Goal: Communication & Community: Answer question/provide support

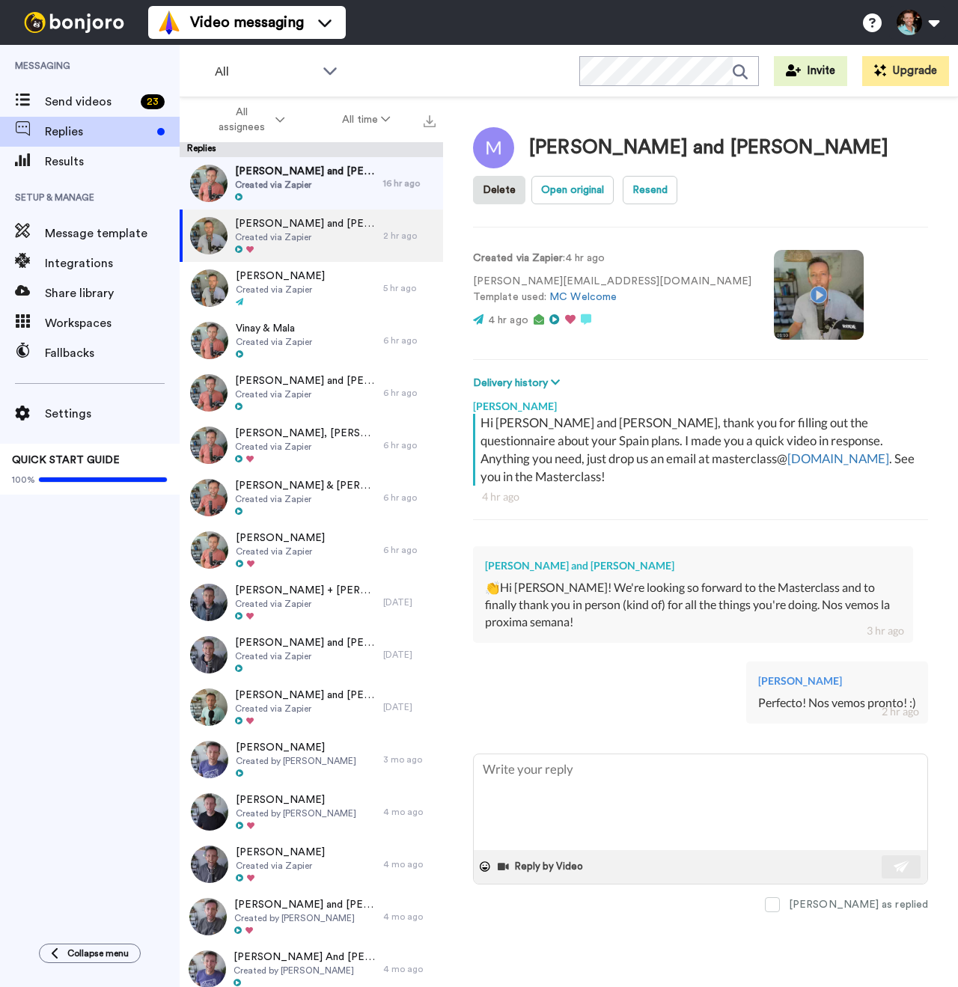
type textarea "x"
click at [119, 103] on span "Send videos" at bounding box center [90, 102] width 90 height 18
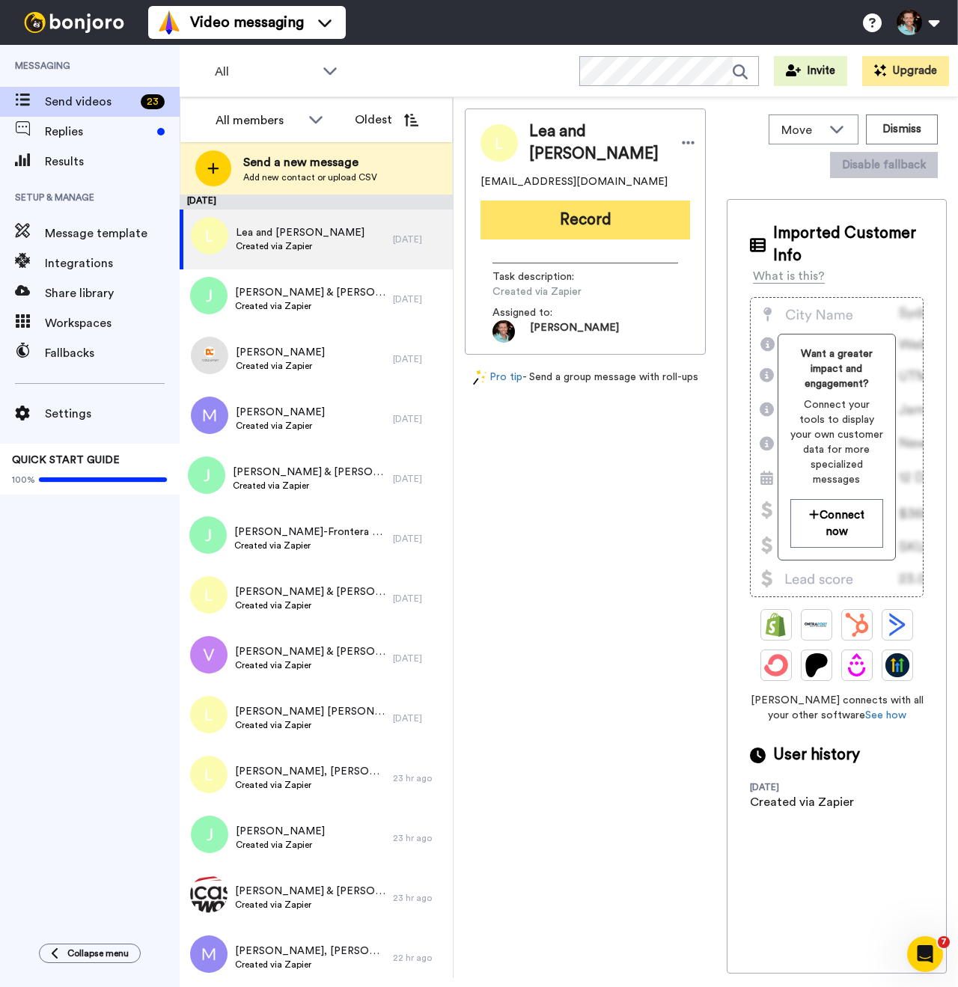
click at [567, 218] on button "Record" at bounding box center [586, 220] width 210 height 39
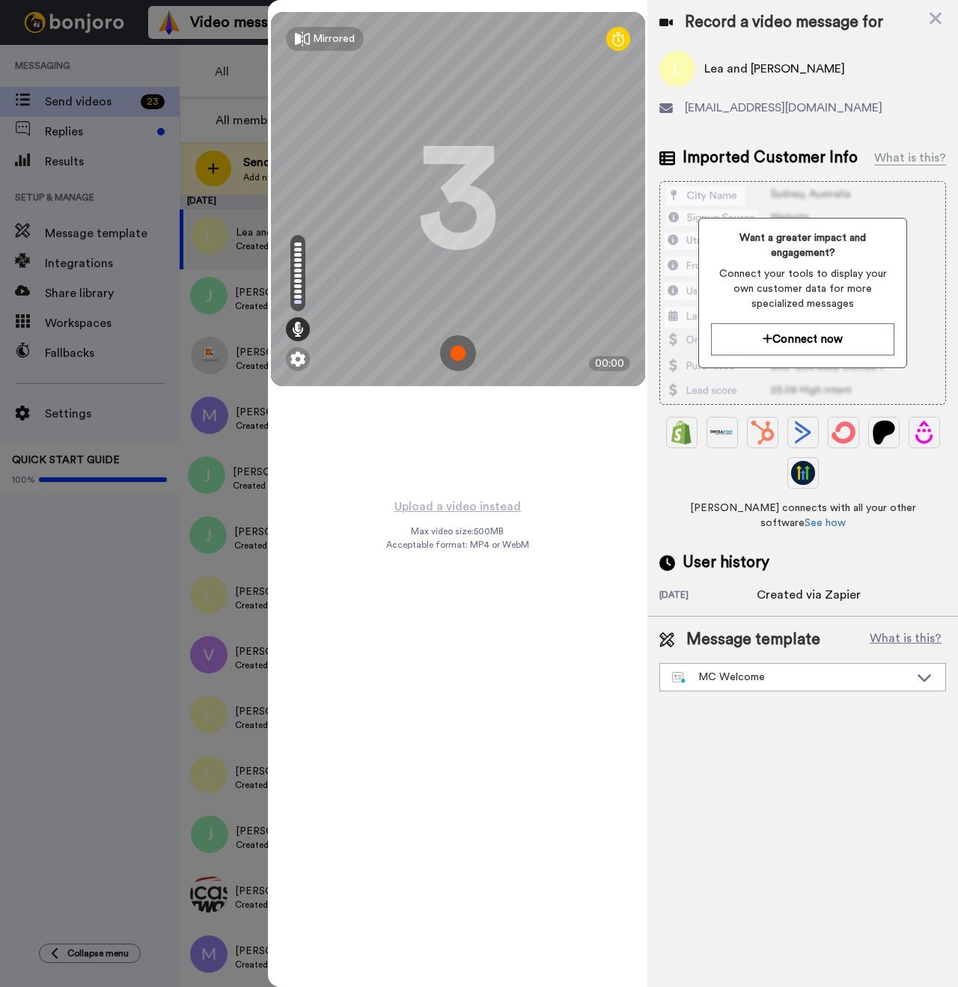
click at [461, 350] on img at bounding box center [458, 353] width 36 height 36
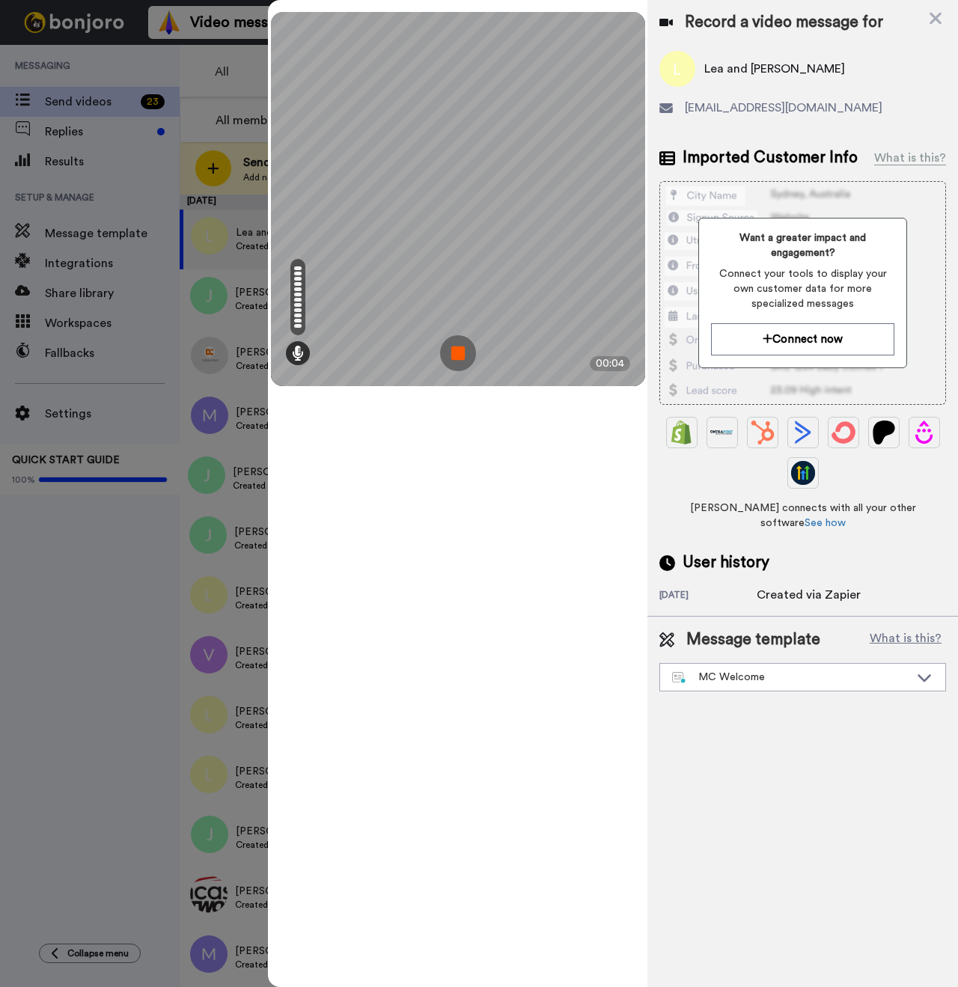
click at [458, 355] on img at bounding box center [458, 353] width 36 height 36
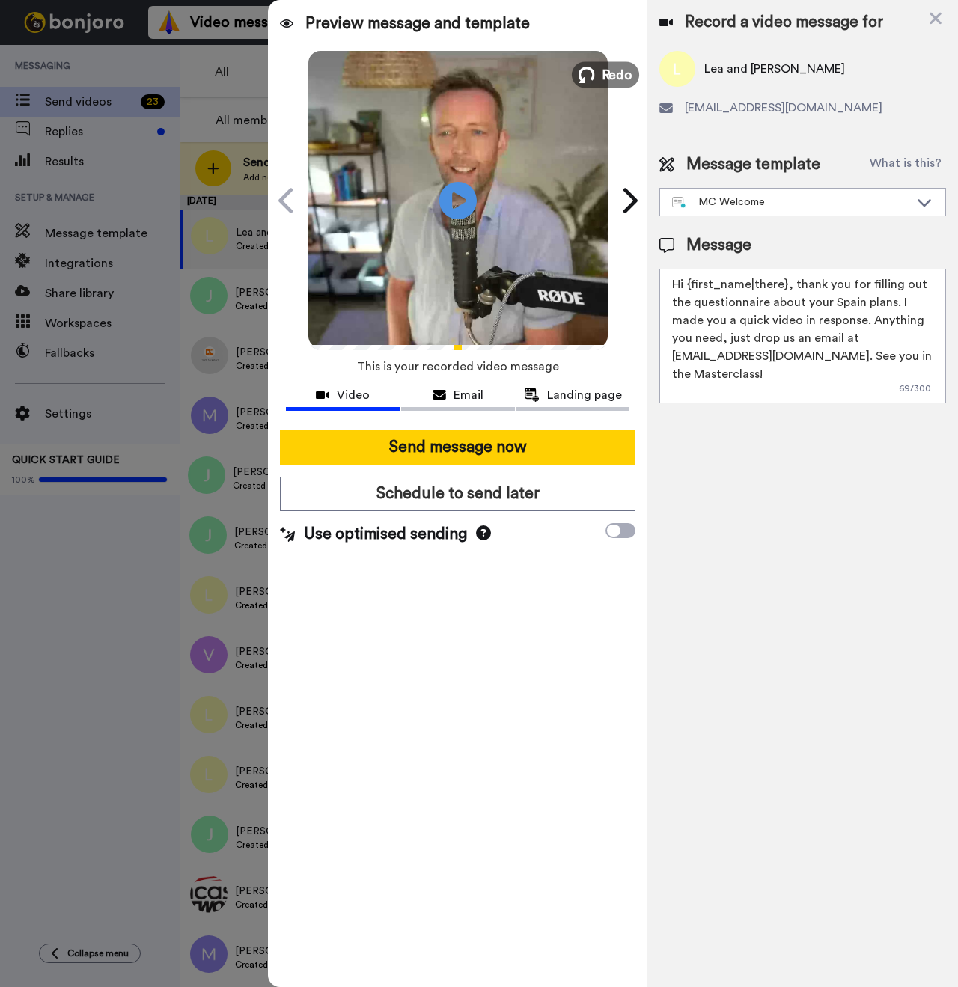
click at [594, 79] on icon at bounding box center [587, 75] width 16 height 16
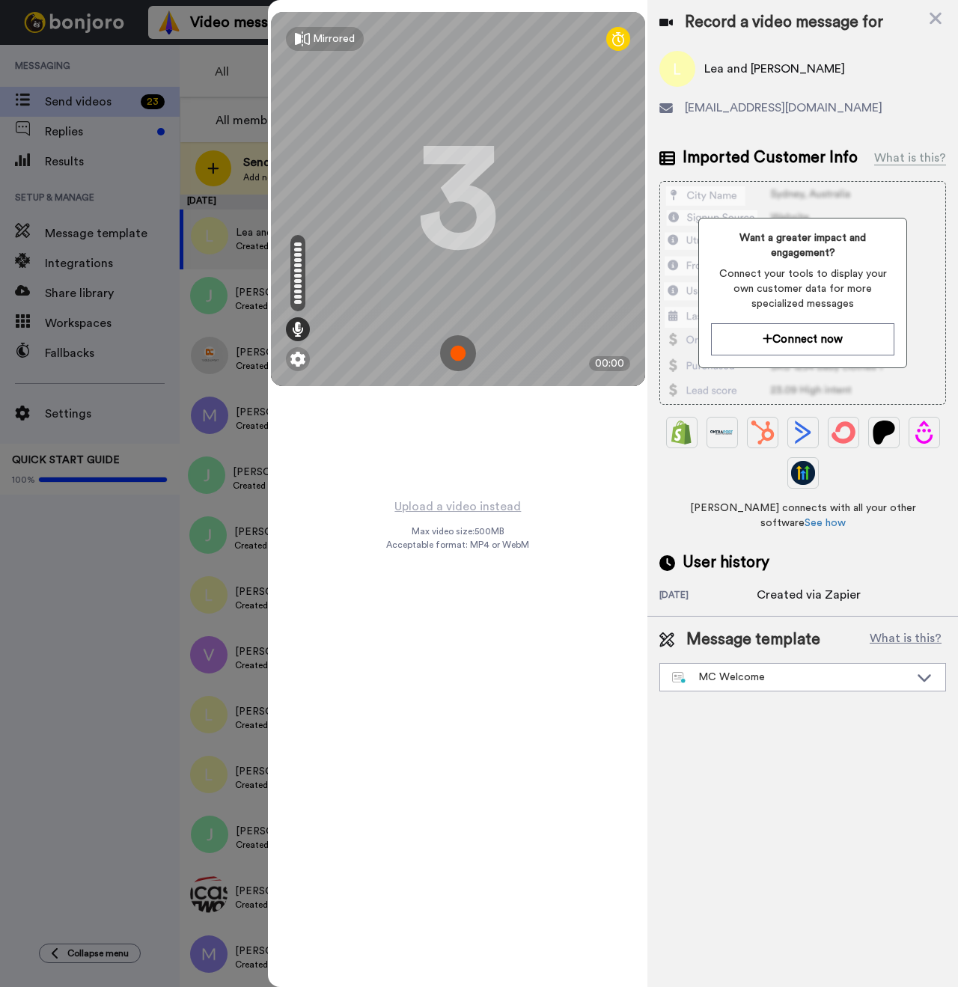
click at [466, 354] on img at bounding box center [458, 353] width 36 height 36
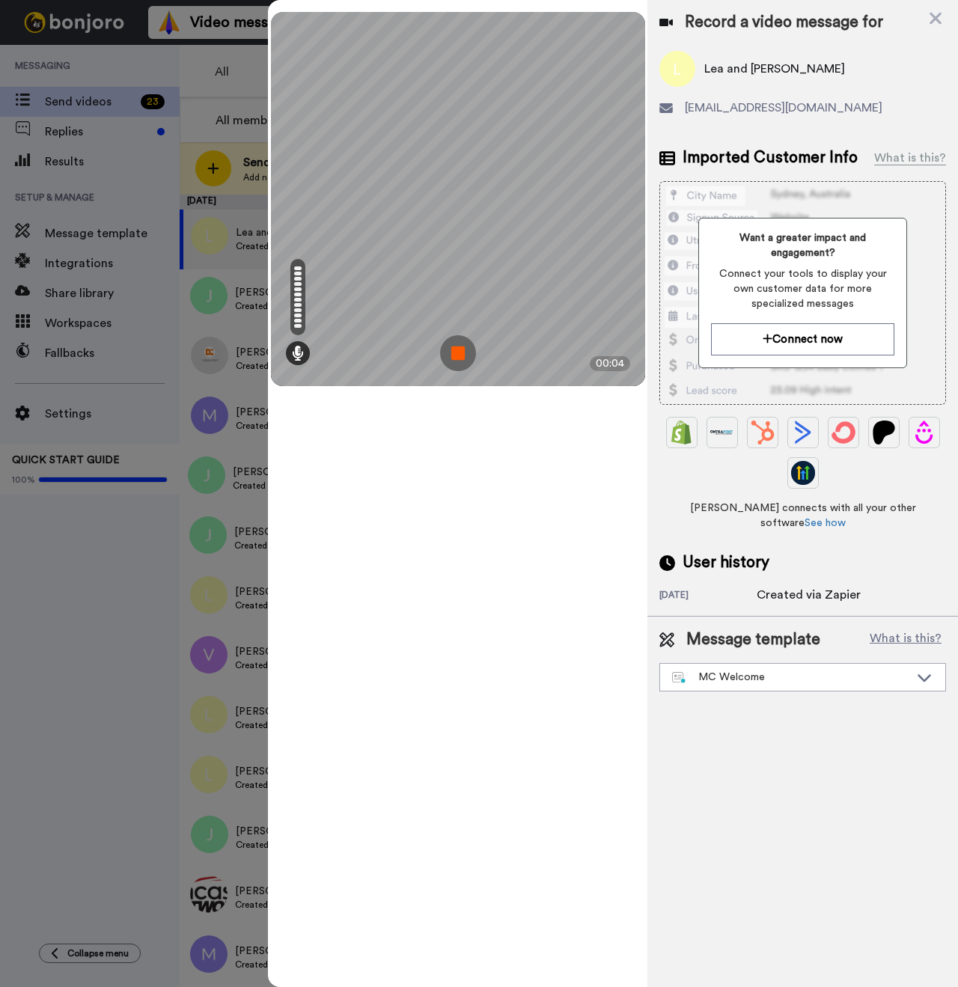
click at [470, 349] on img at bounding box center [458, 353] width 36 height 36
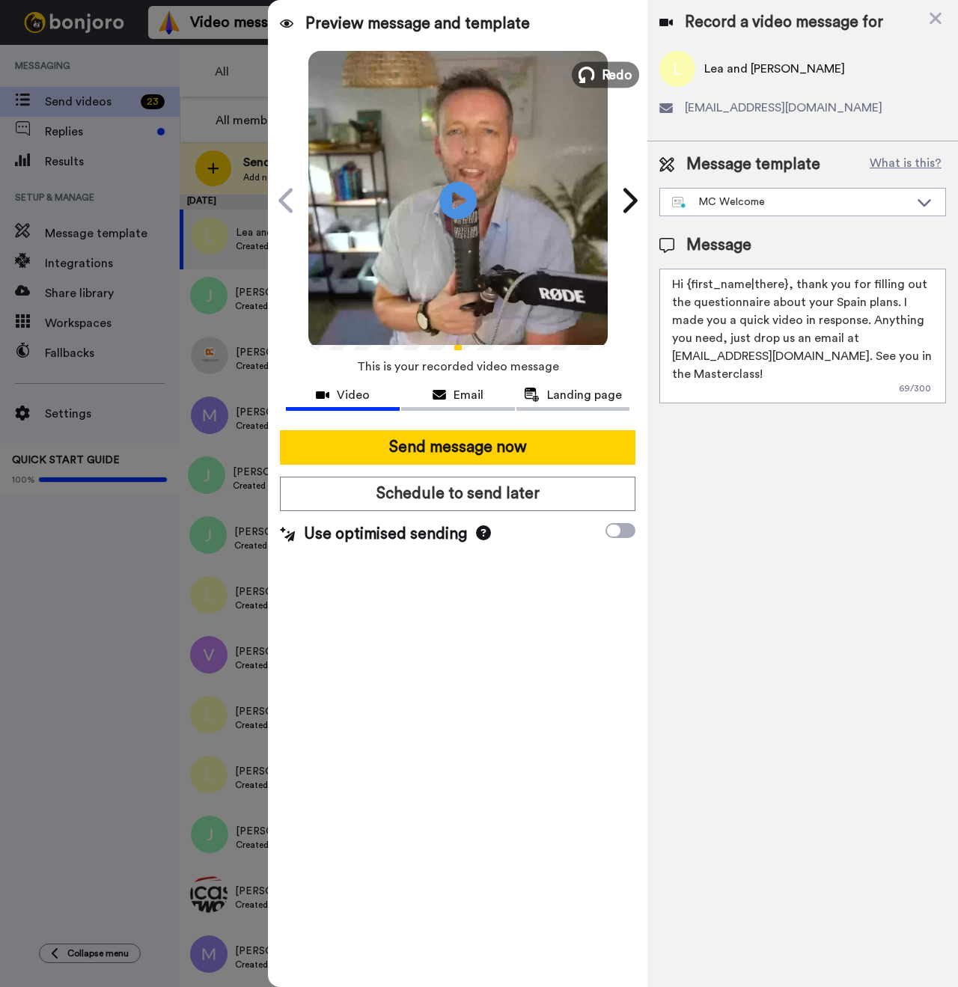
click at [602, 69] on span "Redo" at bounding box center [616, 73] width 31 height 19
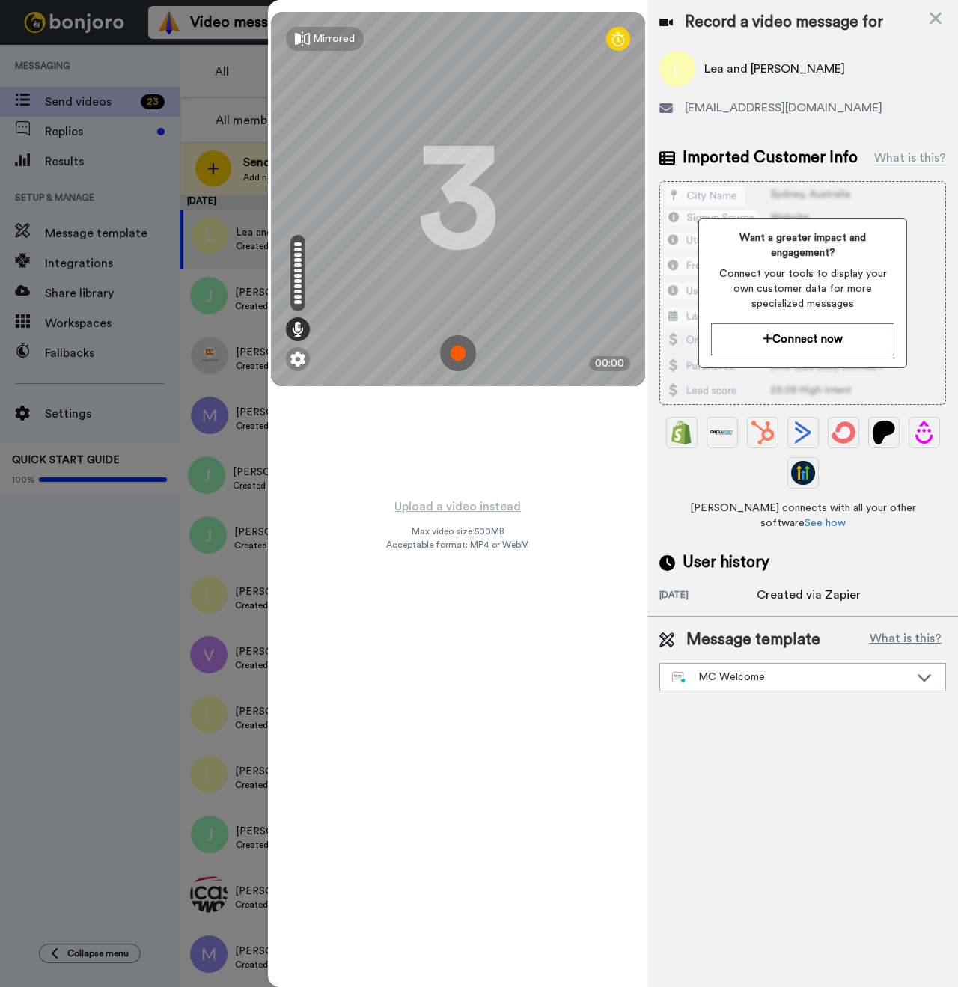
click at [460, 351] on img at bounding box center [458, 353] width 36 height 36
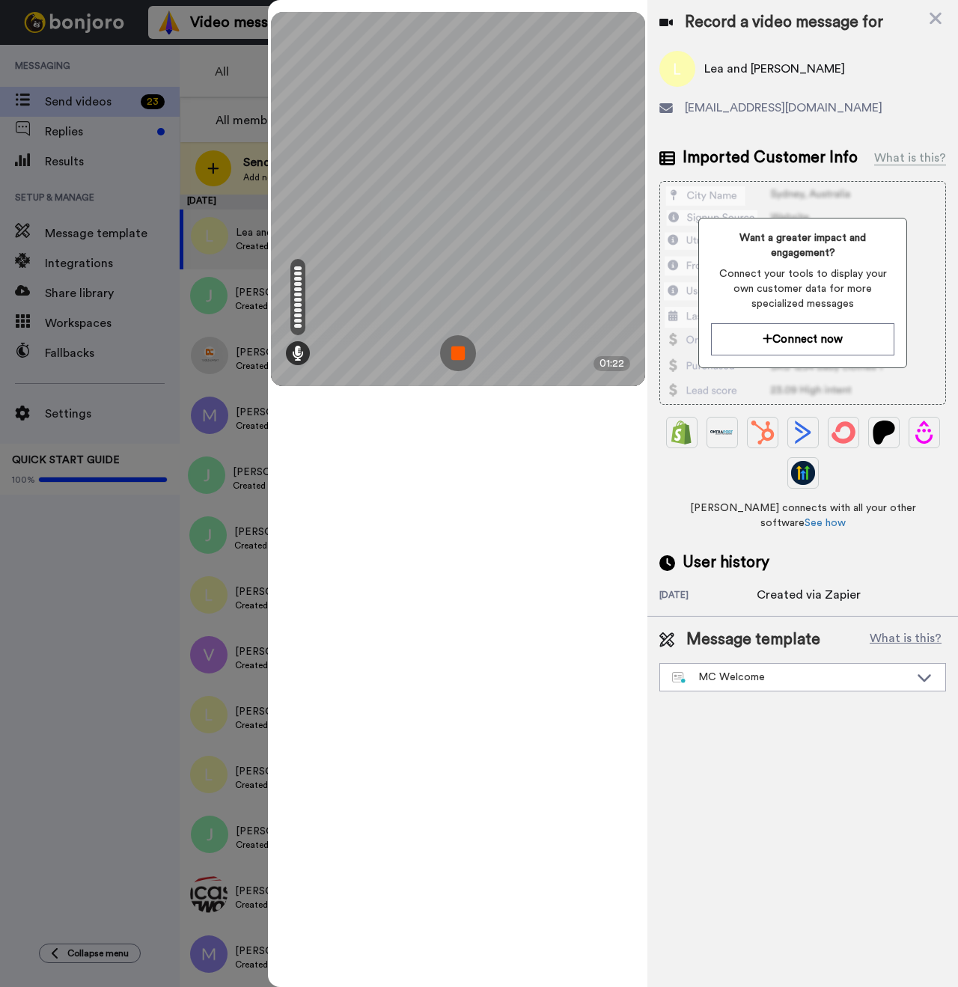
click at [455, 352] on img at bounding box center [458, 353] width 36 height 36
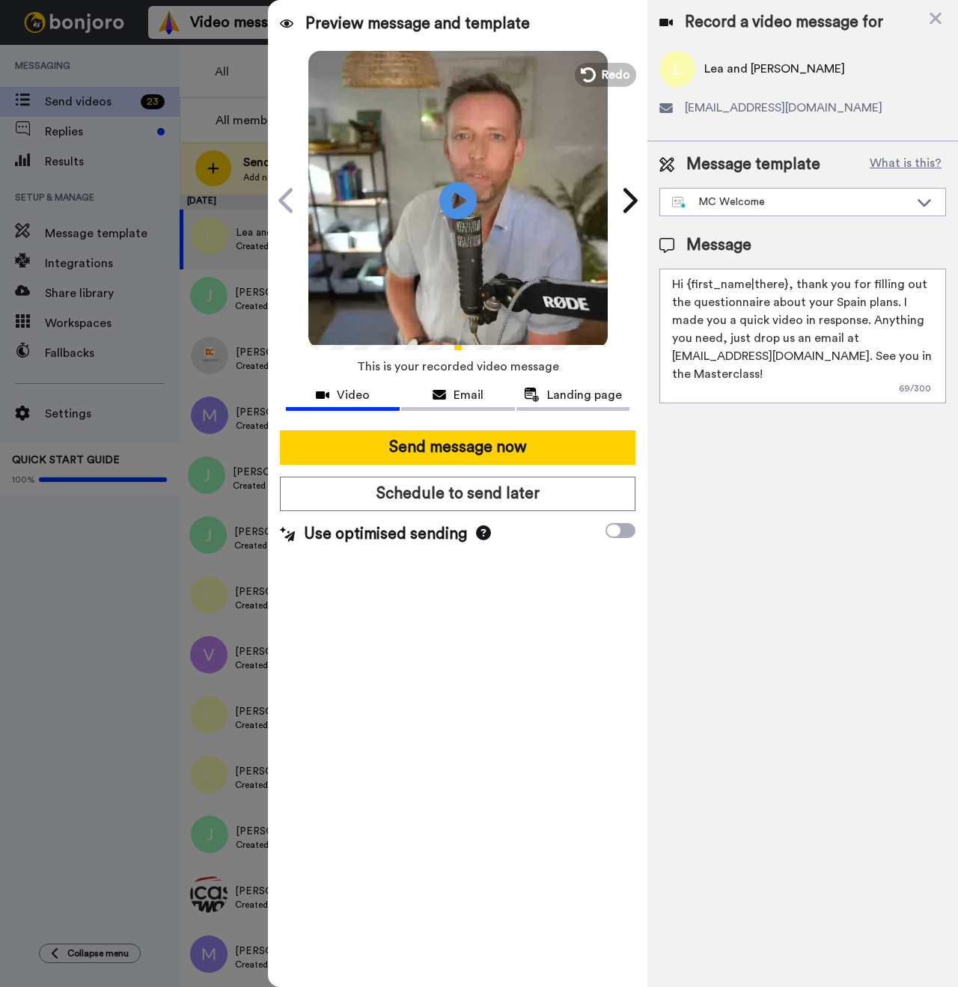
drag, startPoint x: 784, startPoint y: 286, endPoint x: 690, endPoint y: 284, distance: 93.6
click at [690, 284] on textarea "Hi {first_name|there}, thank you for filling out the questionnaire about your S…" at bounding box center [803, 336] width 287 height 135
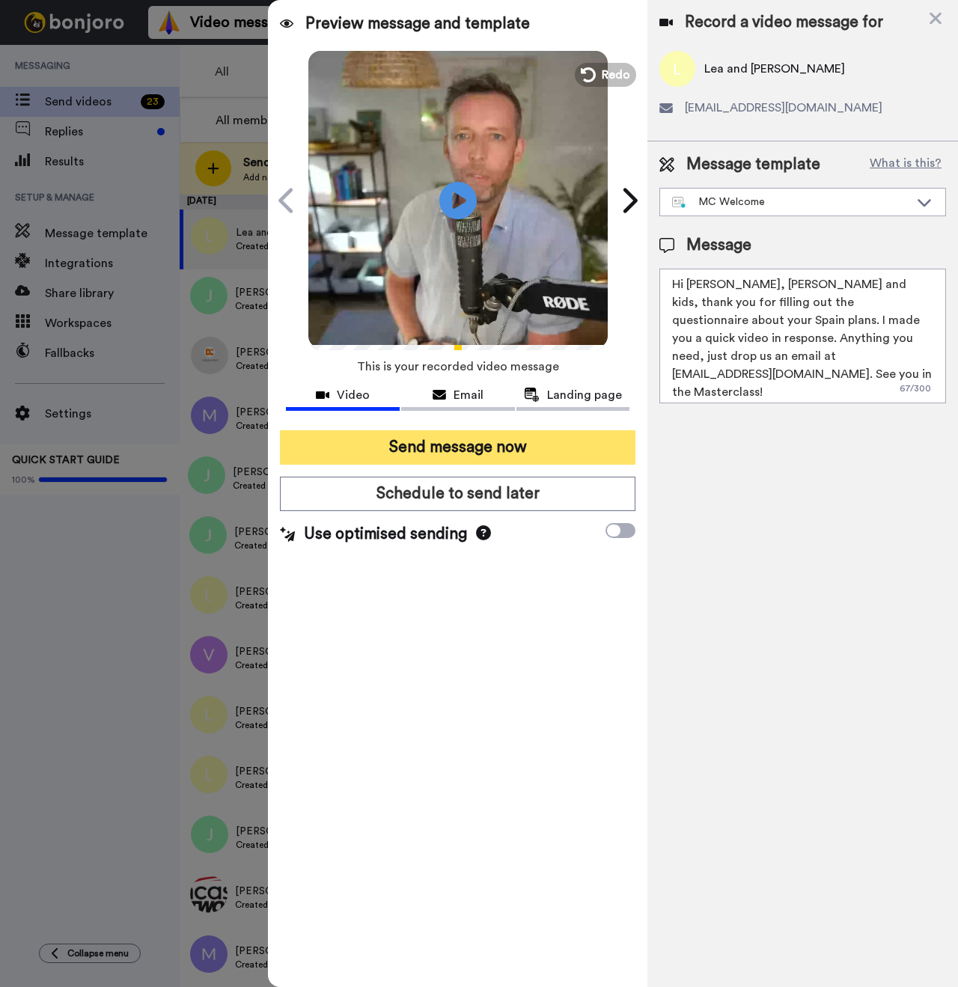
type textarea "Hi Lea, Teague and kids, thank you for filling out the questionnaire about your…"
click at [519, 441] on button "Send message now" at bounding box center [458, 447] width 356 height 34
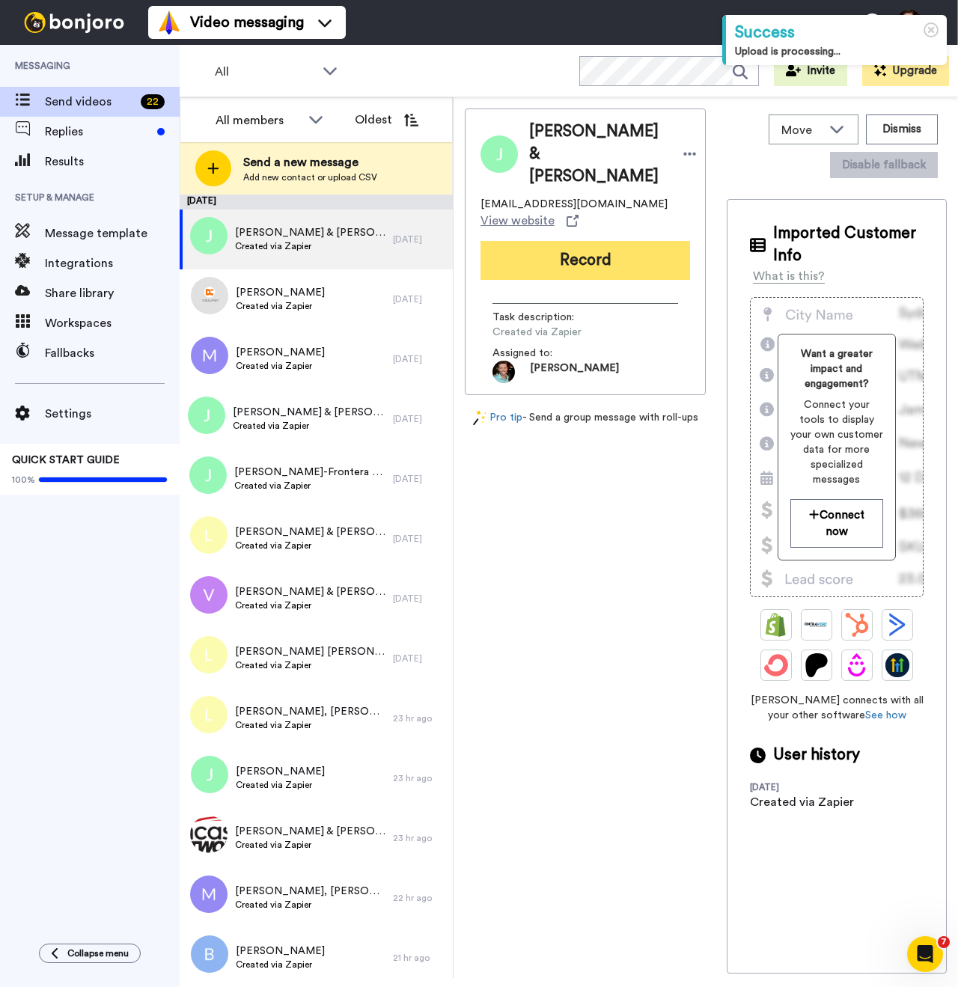
click at [606, 275] on button "Record" at bounding box center [586, 260] width 210 height 39
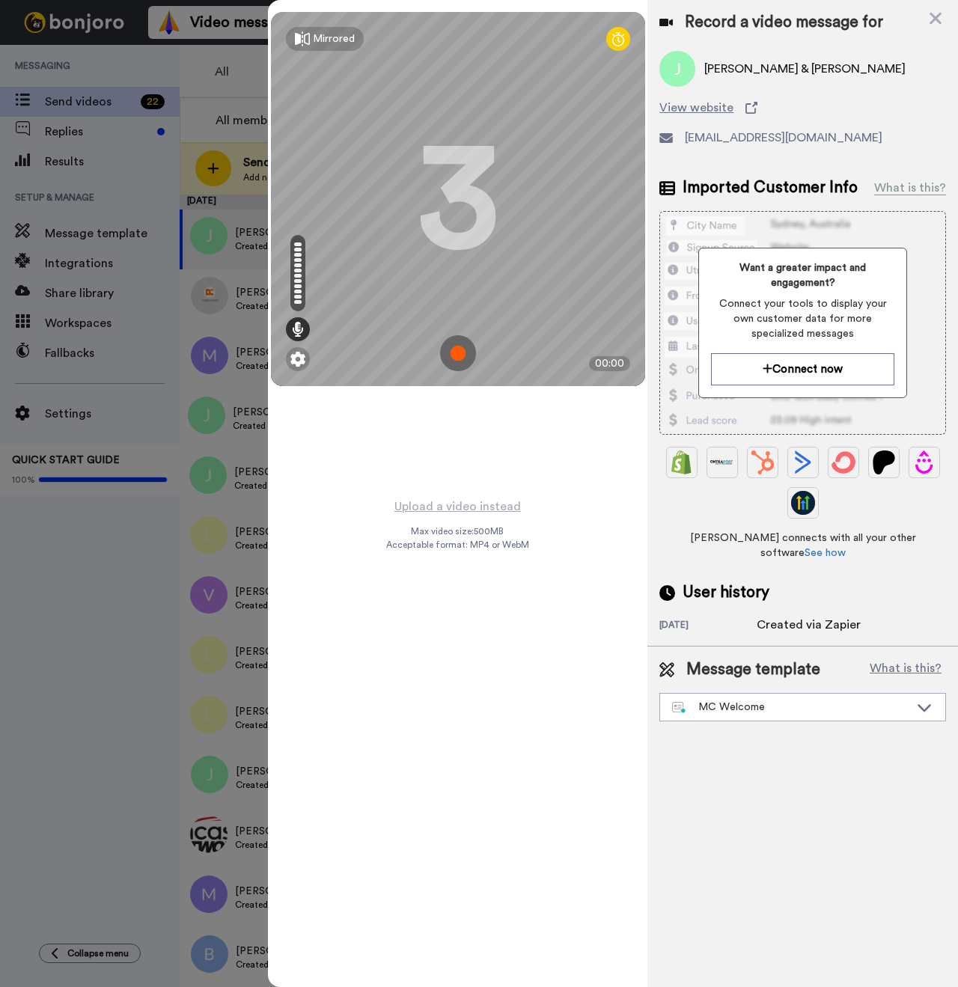
click at [457, 350] on img at bounding box center [458, 353] width 36 height 36
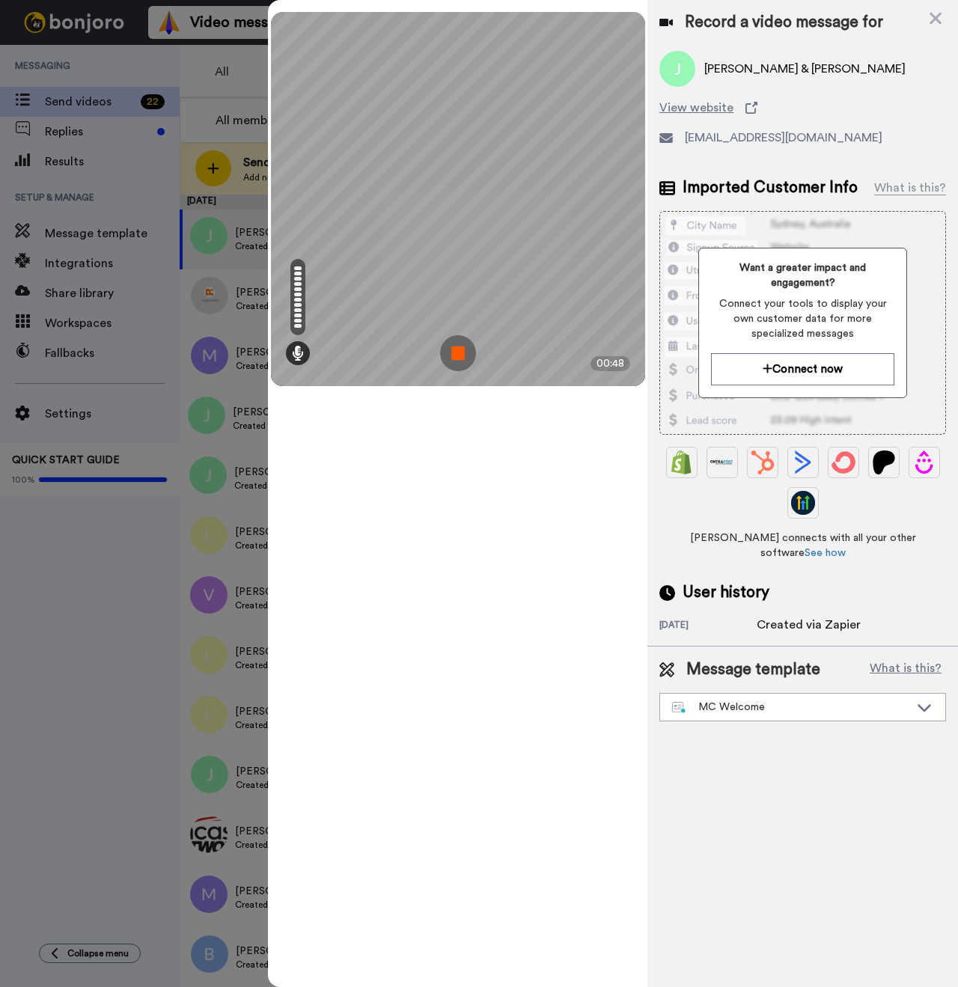
click at [465, 353] on img at bounding box center [458, 353] width 36 height 36
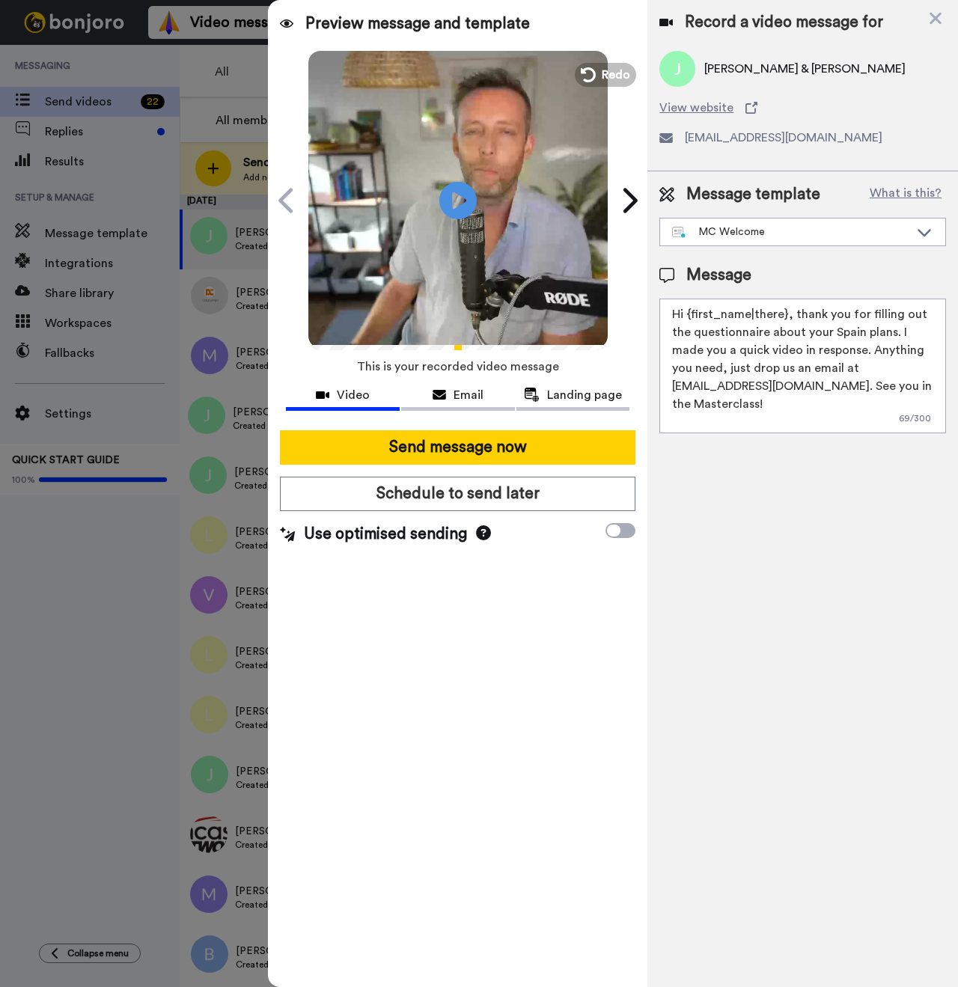
drag, startPoint x: 785, startPoint y: 316, endPoint x: 689, endPoint y: 320, distance: 95.1
click at [689, 320] on textarea "Hi {first_name|there}, thank you for filling out the questionnaire about your S…" at bounding box center [803, 366] width 287 height 135
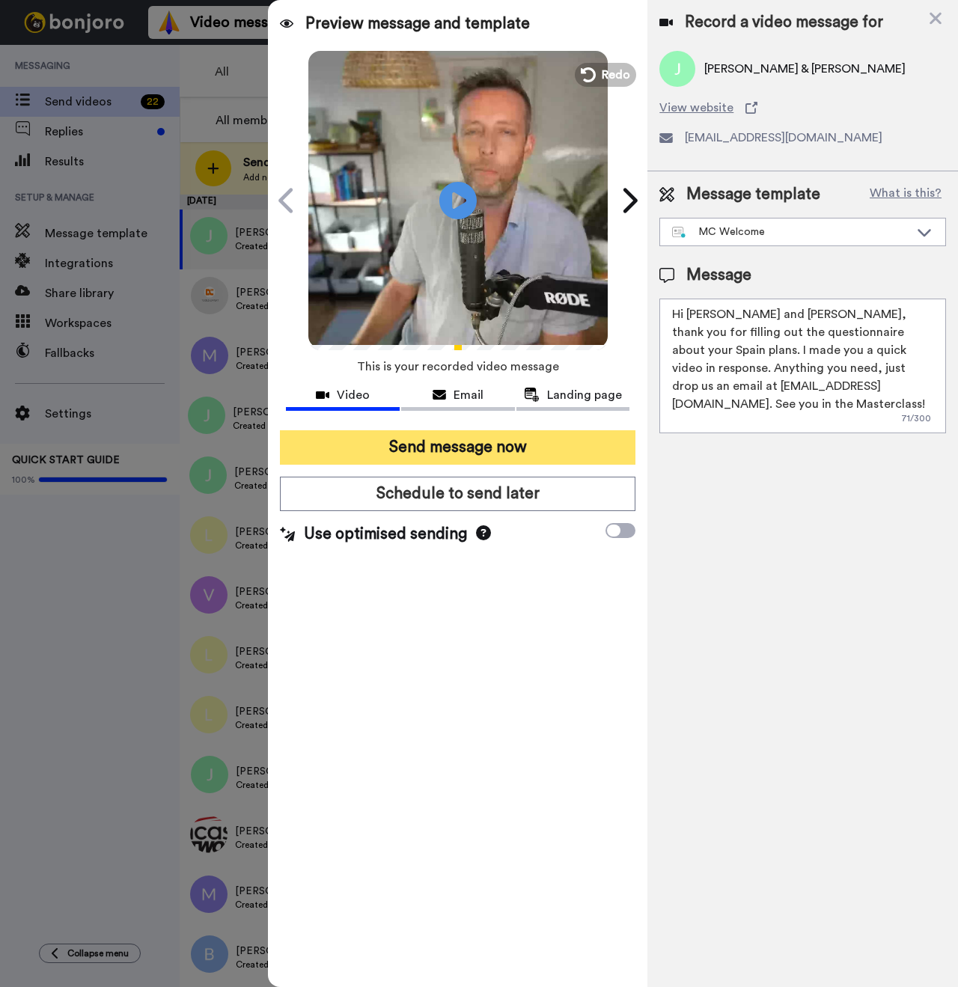
type textarea "Hi John and Michael, thank you for filling out the questionnaire about your Spa…"
click at [550, 458] on button "Send message now" at bounding box center [458, 447] width 356 height 34
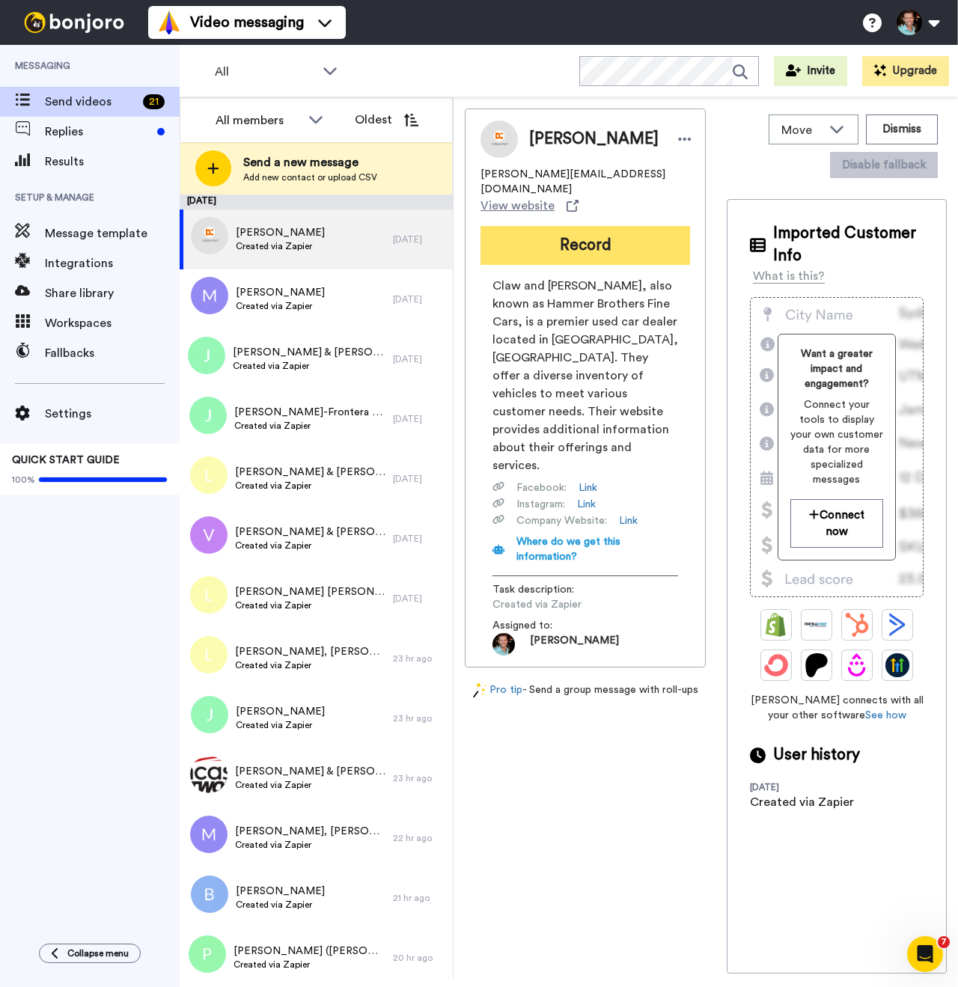
click at [577, 241] on button "Record" at bounding box center [586, 245] width 210 height 39
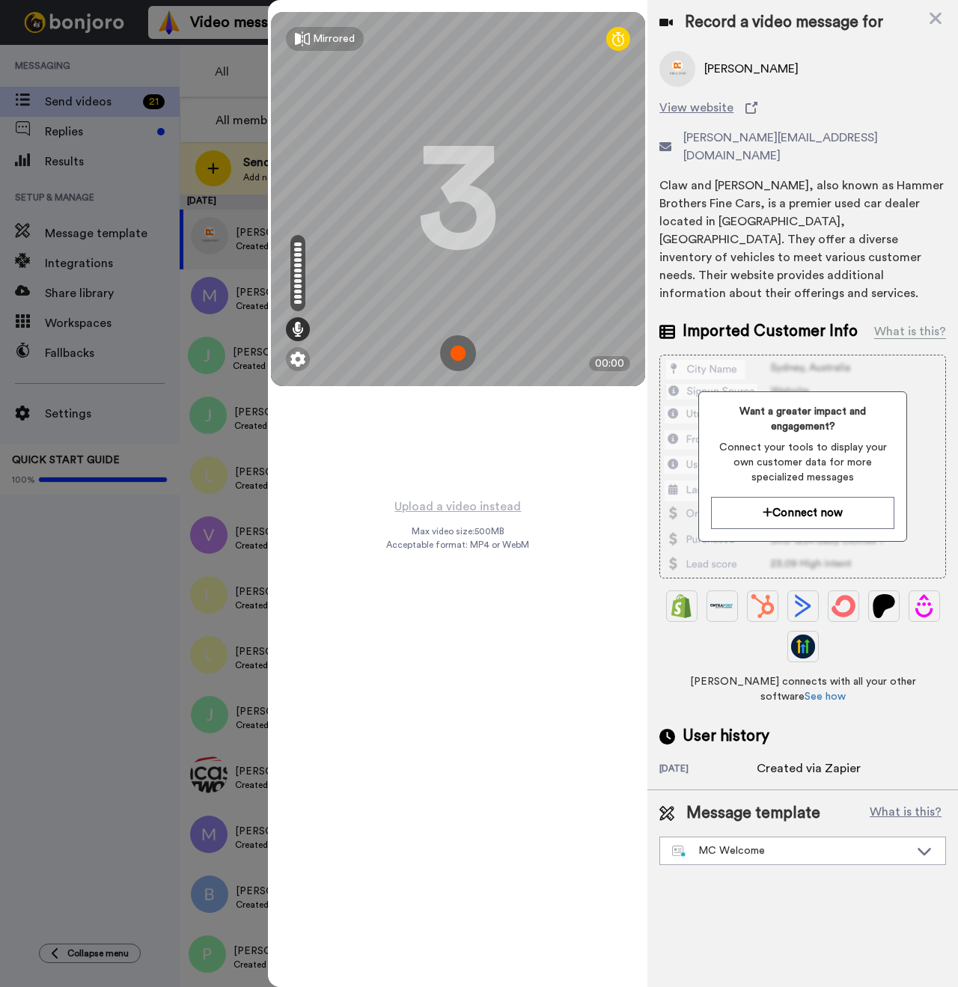
click at [451, 353] on img at bounding box center [458, 353] width 36 height 36
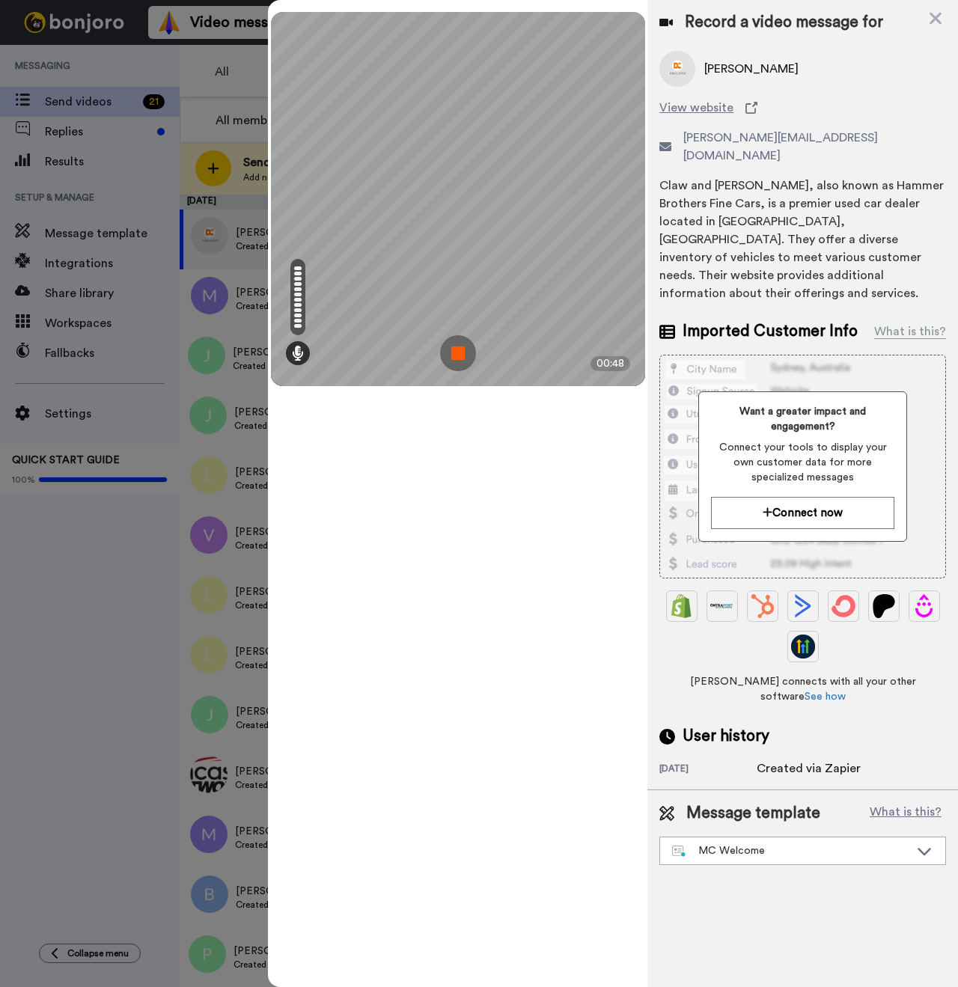
click at [454, 345] on img at bounding box center [458, 353] width 36 height 36
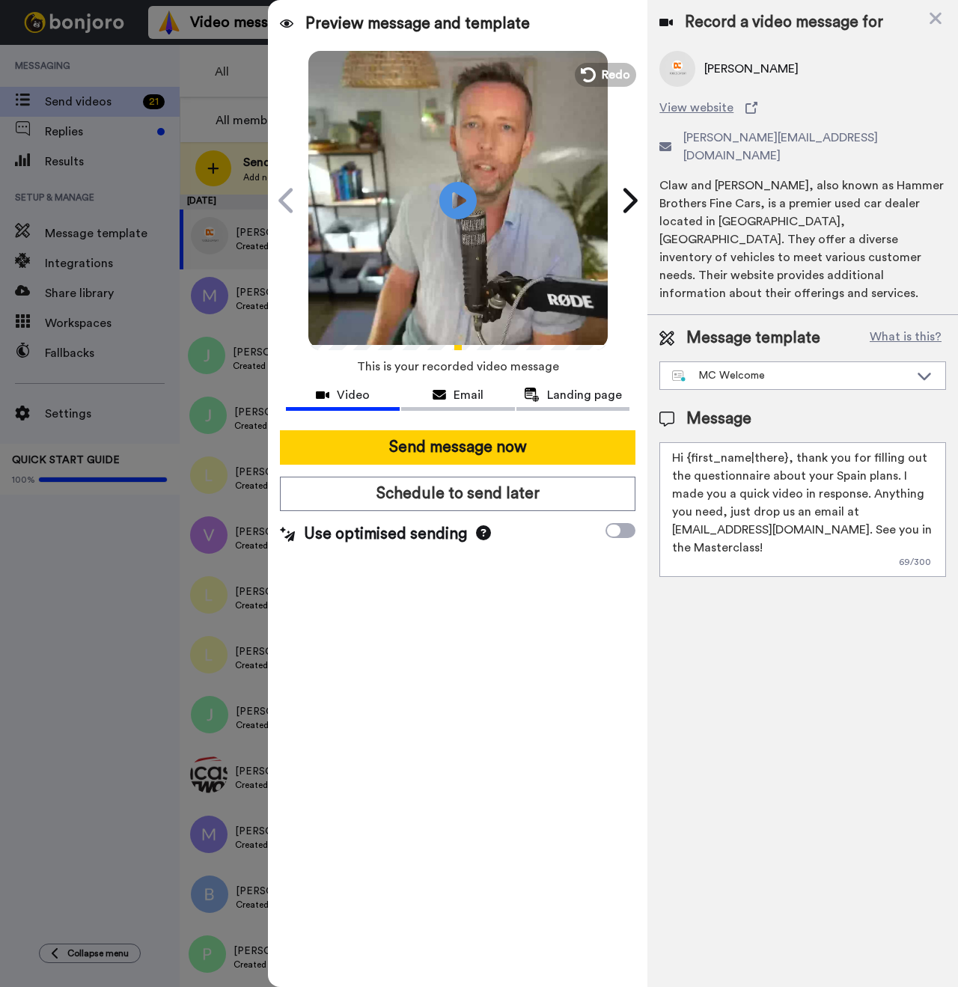
drag, startPoint x: 785, startPoint y: 424, endPoint x: 684, endPoint y: 424, distance: 100.3
click at [691, 442] on textarea "Hi {first_name|there}, thank you for filling out the questionnaire about your S…" at bounding box center [803, 509] width 287 height 135
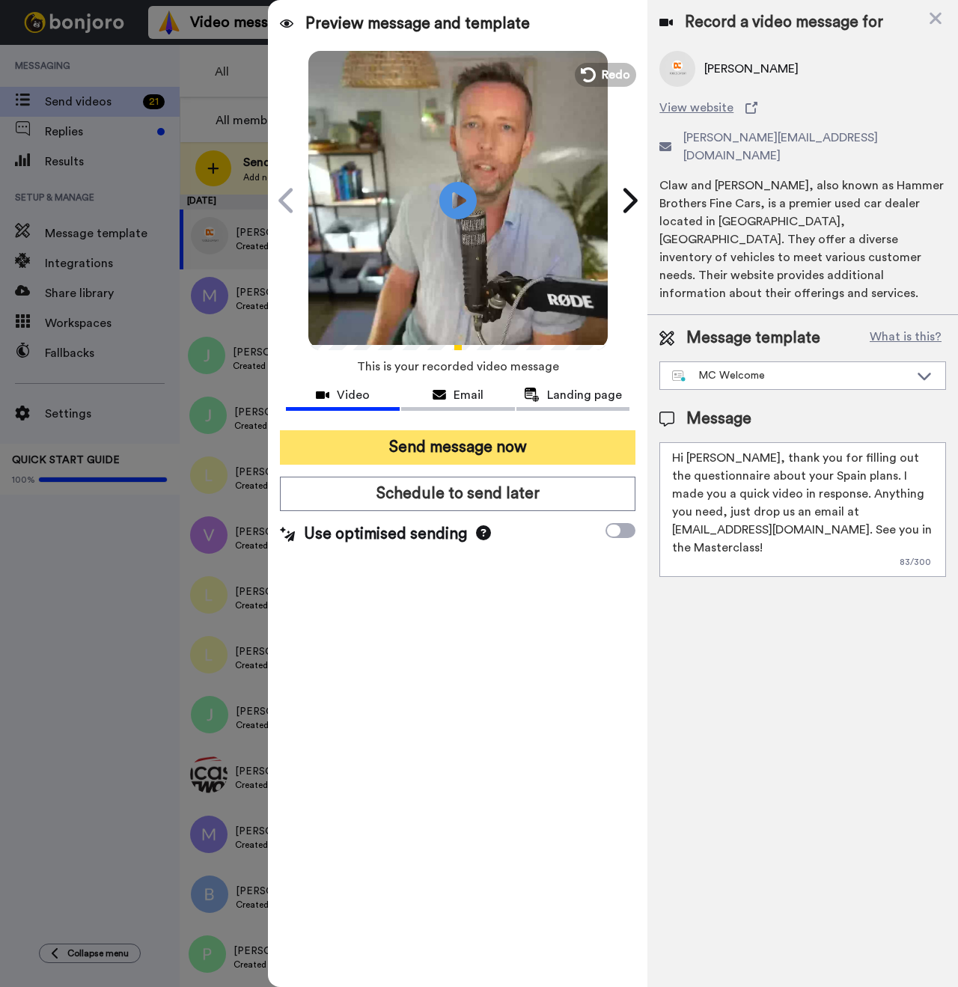
type textarea "Hi Eric, thank you for filling out the questionnaire about your Spain plans. I …"
click at [522, 452] on button "Send message now" at bounding box center [458, 447] width 356 height 34
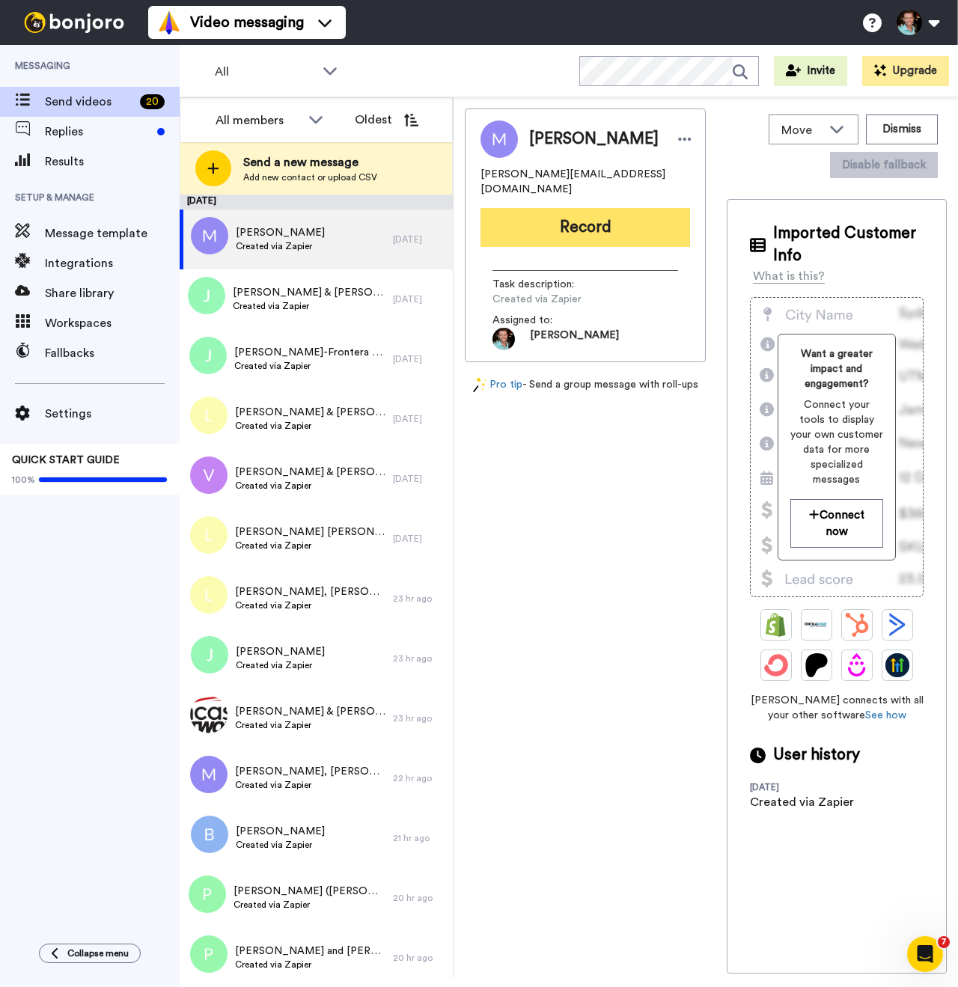
click at [580, 219] on button "Record" at bounding box center [586, 227] width 210 height 39
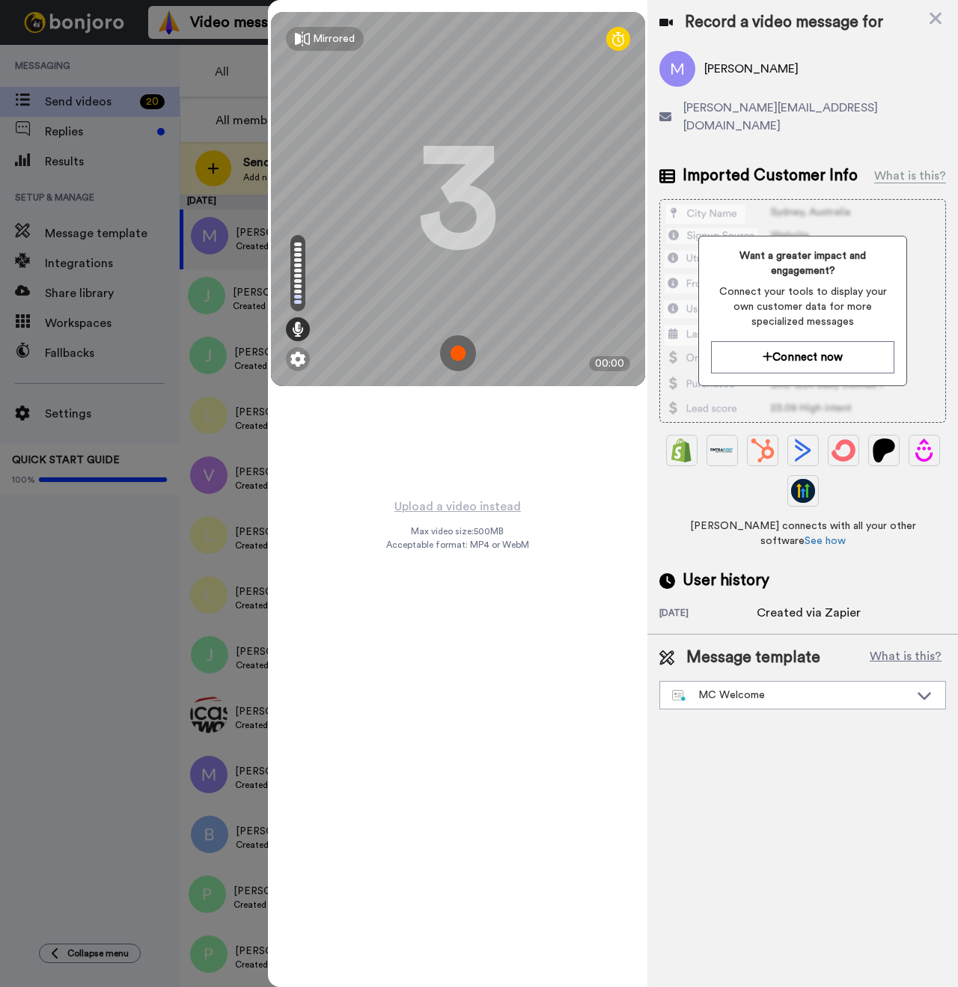
click at [464, 354] on img at bounding box center [458, 353] width 36 height 36
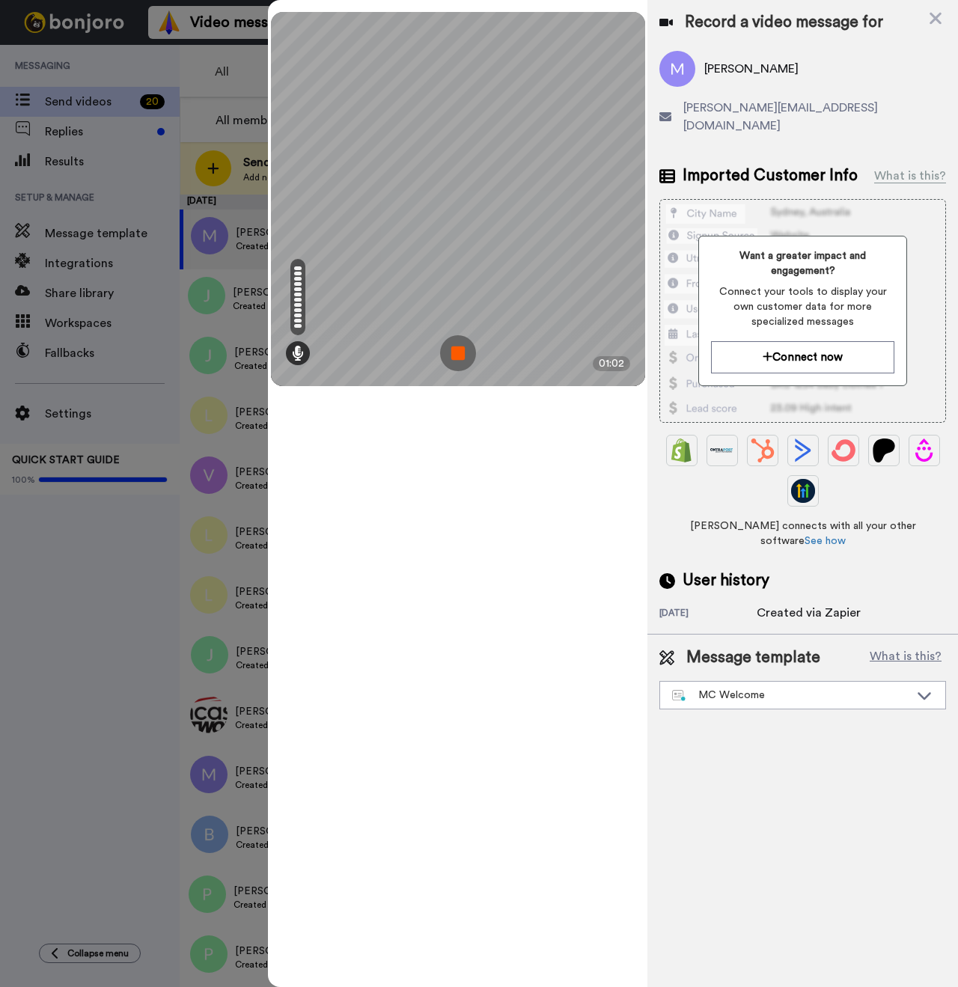
click at [458, 350] on img at bounding box center [458, 353] width 36 height 36
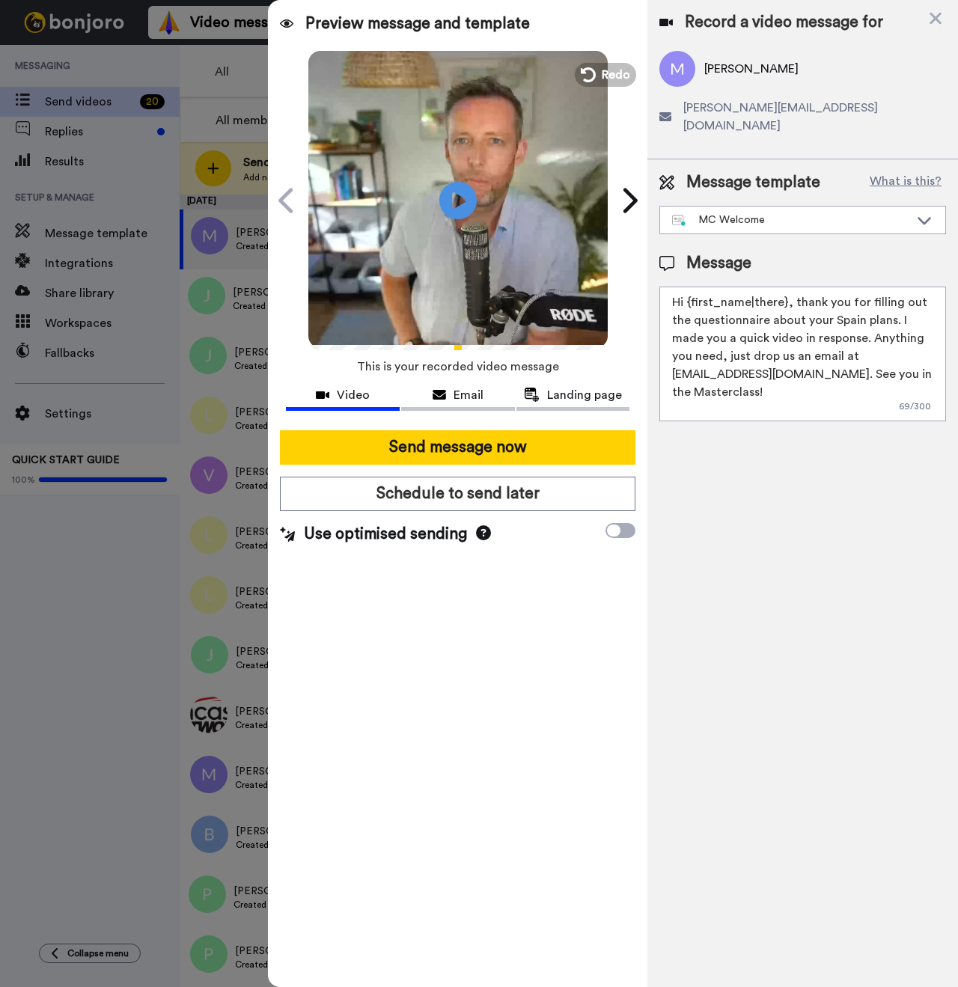
drag, startPoint x: 786, startPoint y: 287, endPoint x: 692, endPoint y: 289, distance: 94.4
click at [692, 289] on textarea "Hi {first_name|there}, thank you for filling out the questionnaire about your S…" at bounding box center [803, 354] width 287 height 135
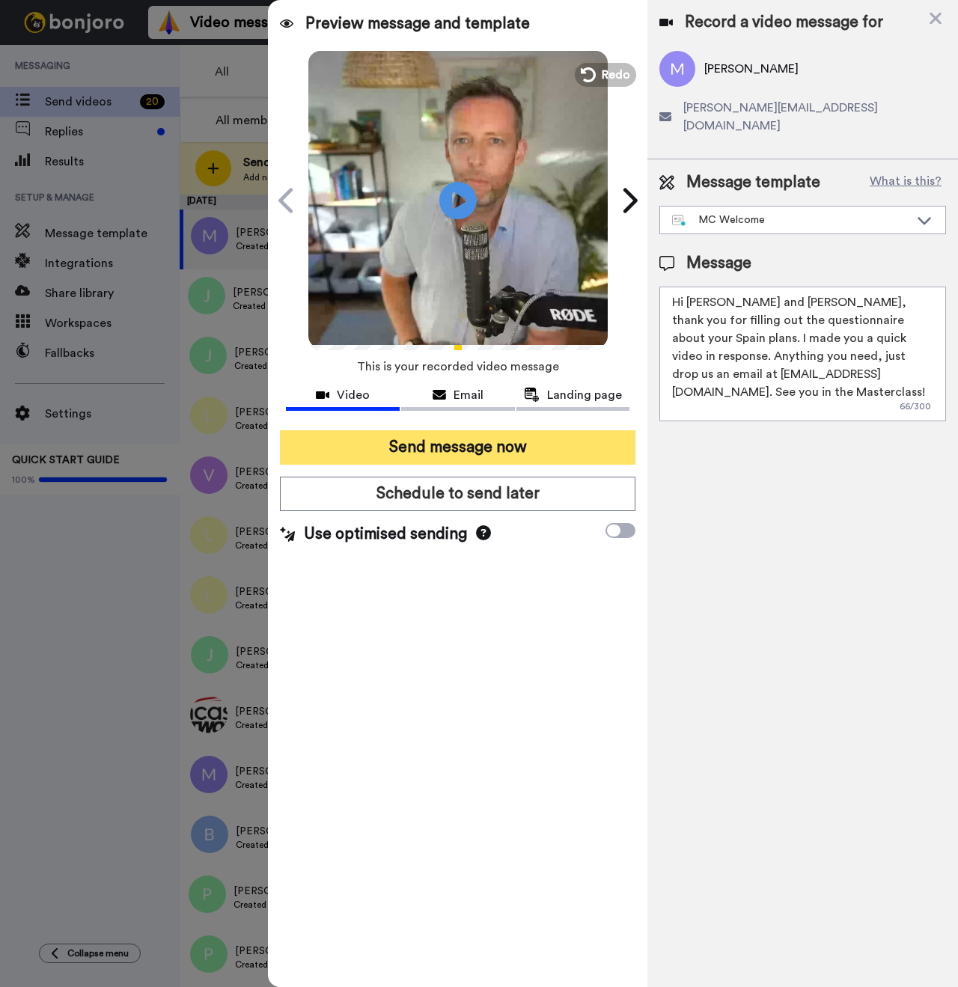
type textarea "Hi [PERSON_NAME] and [PERSON_NAME], thank you for filling out the questionnaire…"
click at [475, 451] on button "Send message now" at bounding box center [458, 447] width 356 height 34
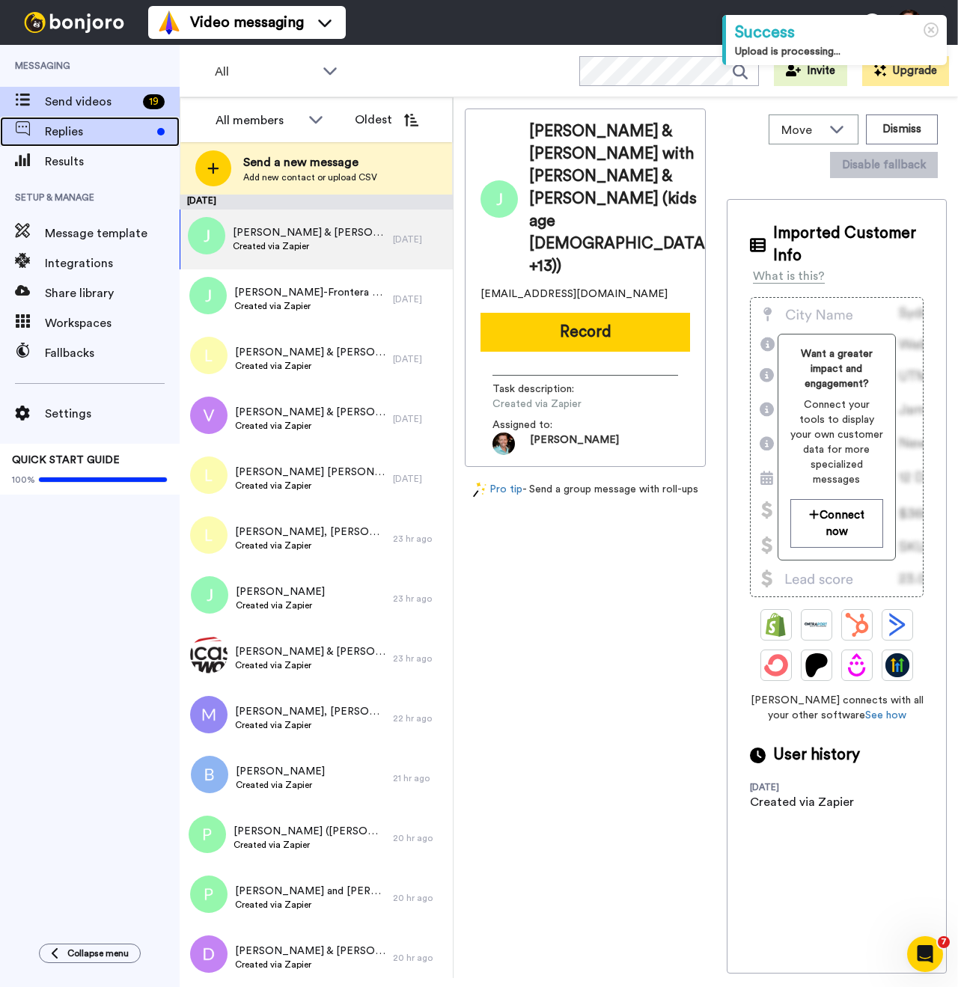
click at [70, 139] on span "Replies" at bounding box center [98, 132] width 106 height 18
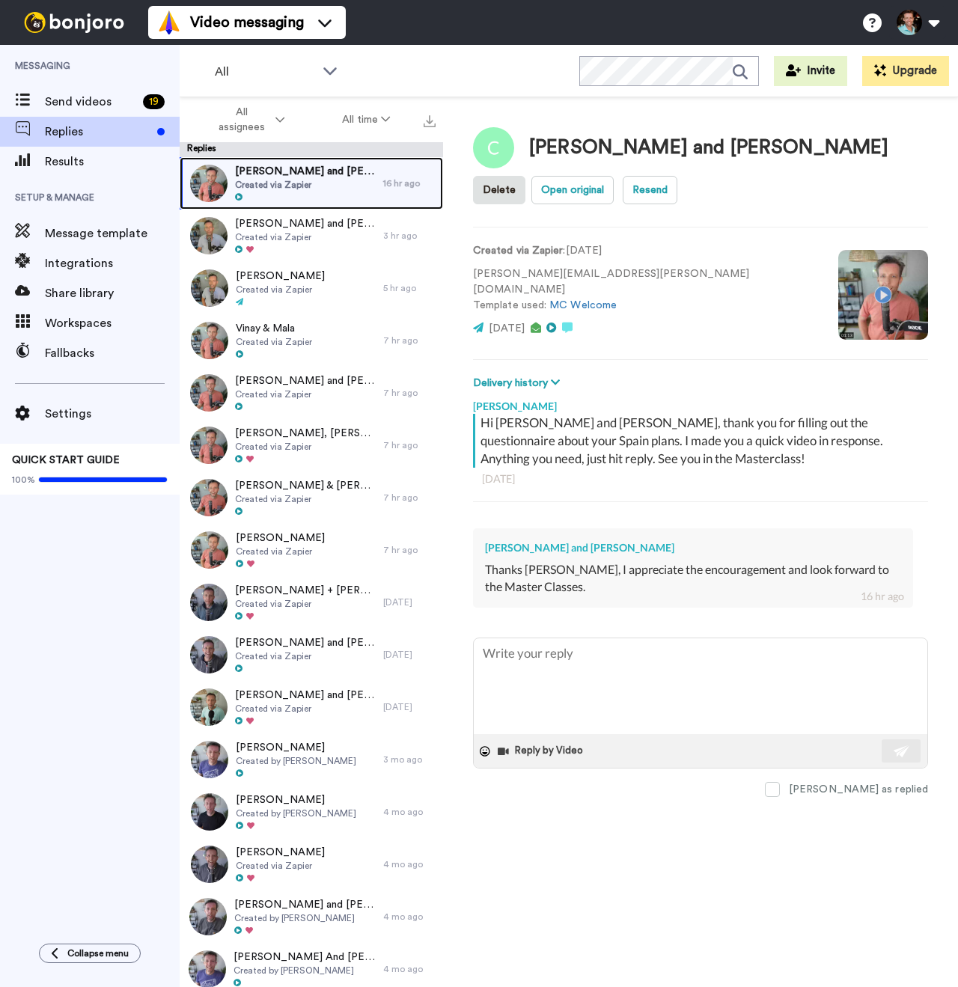
click at [308, 183] on span "Created via Zapier" at bounding box center [305, 185] width 141 height 12
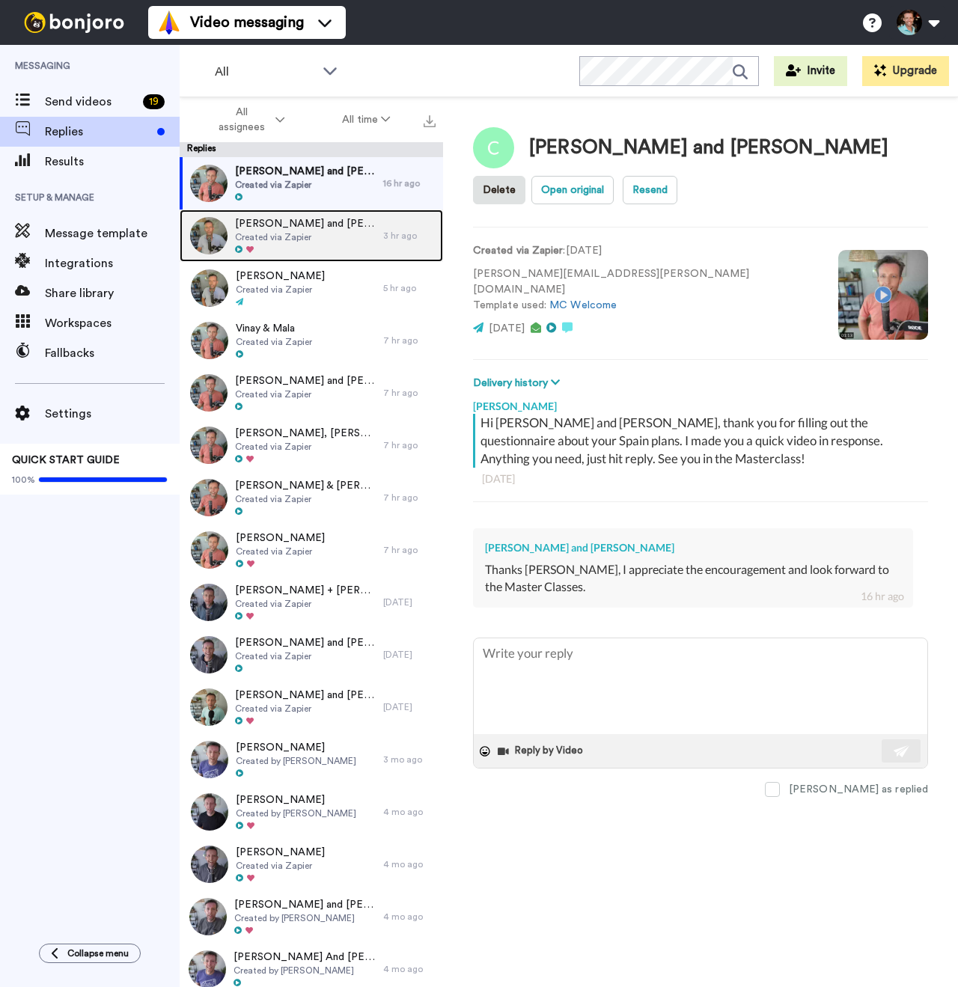
click at [302, 245] on div at bounding box center [305, 250] width 141 height 10
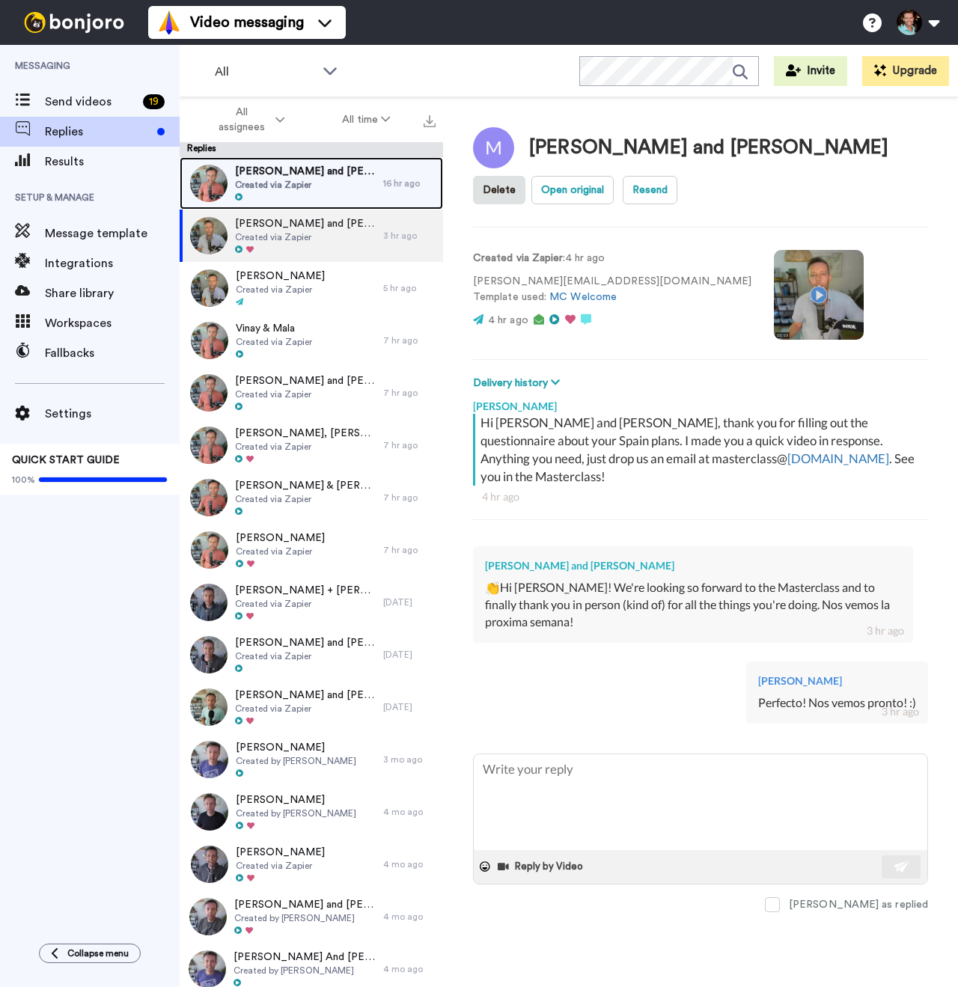
click at [305, 187] on span "Created via Zapier" at bounding box center [305, 185] width 141 height 12
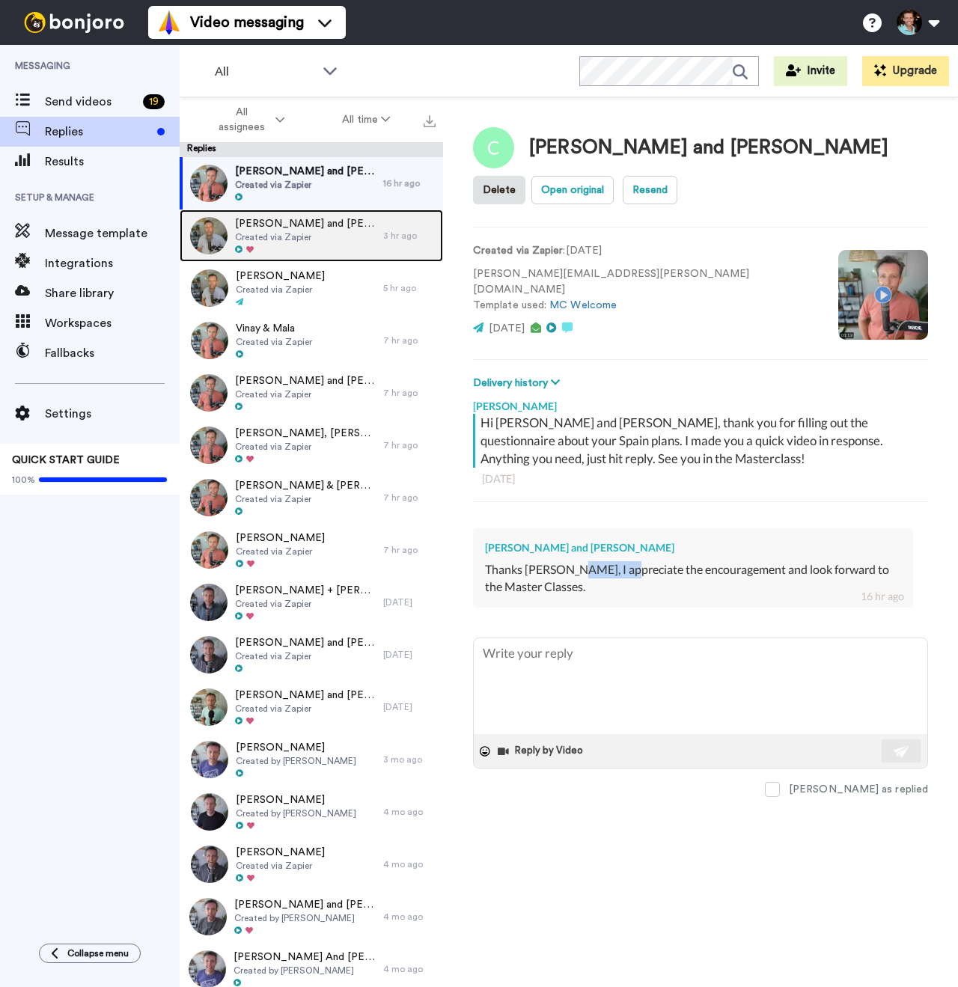
click at [339, 254] on div at bounding box center [305, 250] width 141 height 10
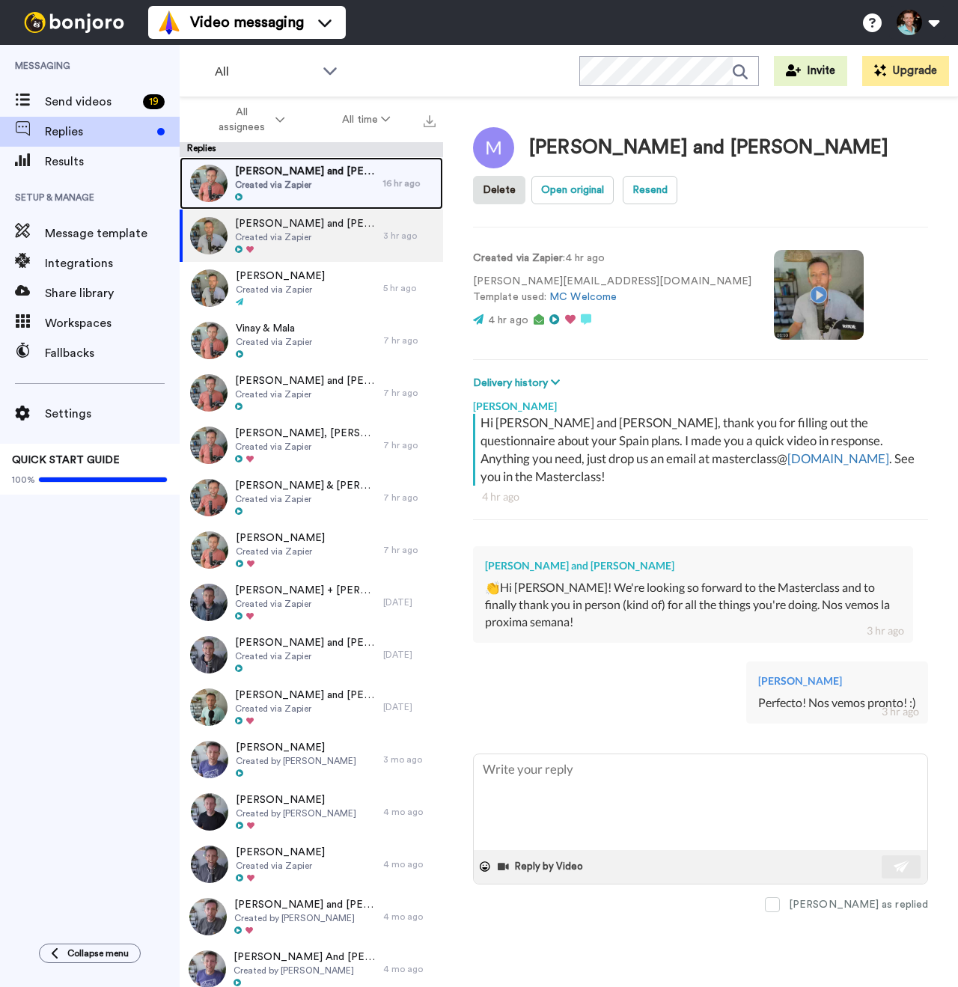
click at [282, 187] on span "Created via Zapier" at bounding box center [305, 185] width 141 height 12
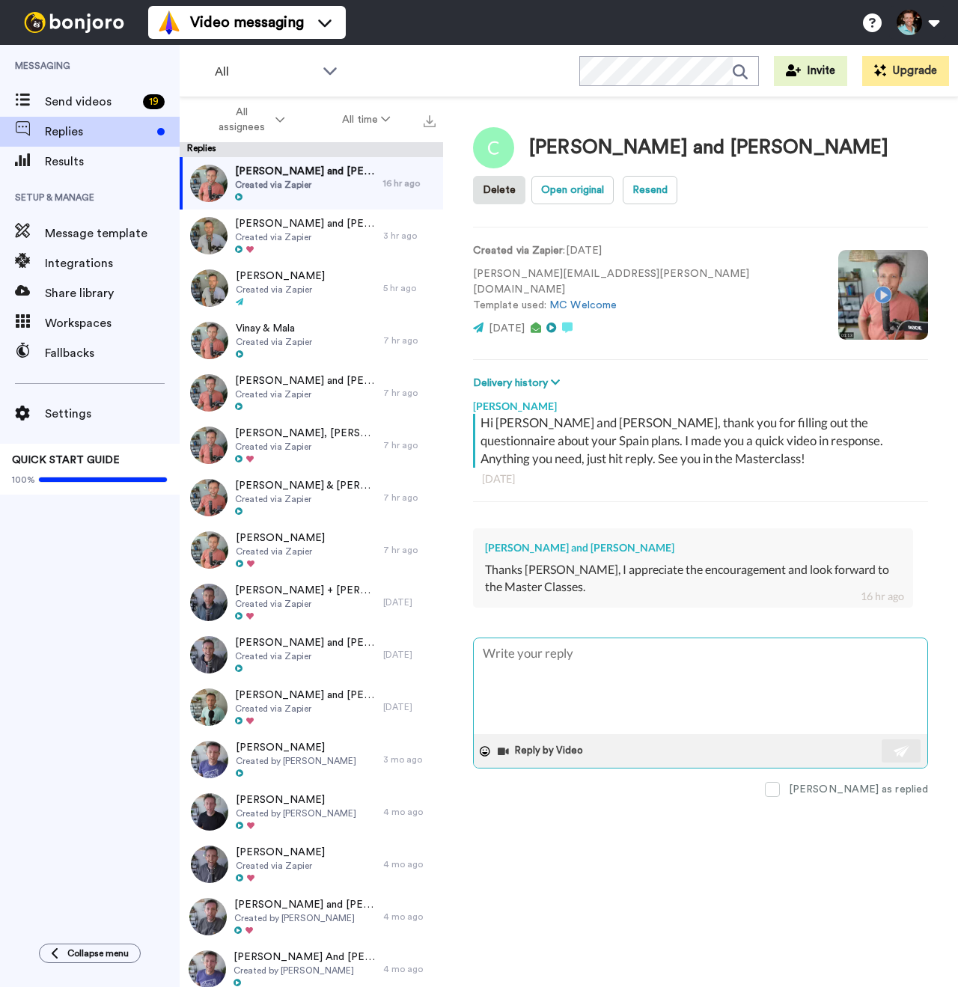
click at [554, 659] on textarea at bounding box center [701, 687] width 454 height 96
type textarea "x"
type textarea ":"
type textarea "x"
type textarea ":)"
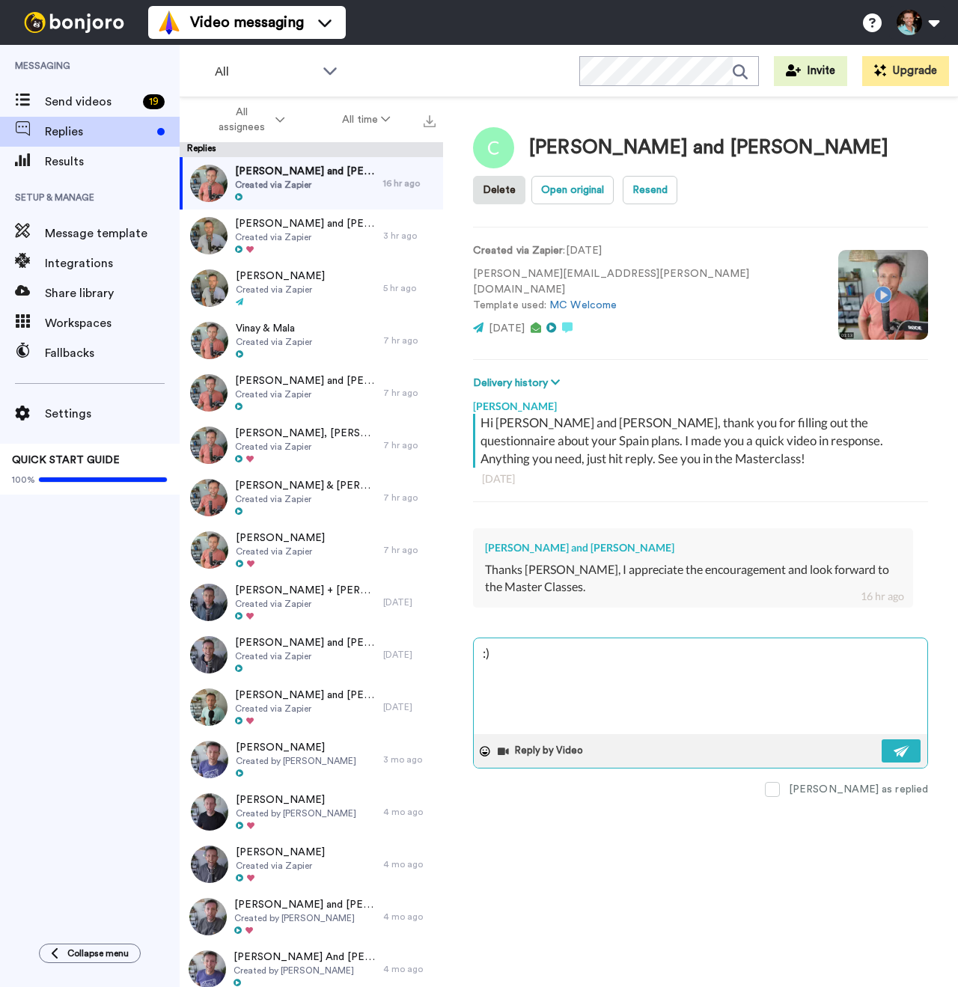
type textarea "x"
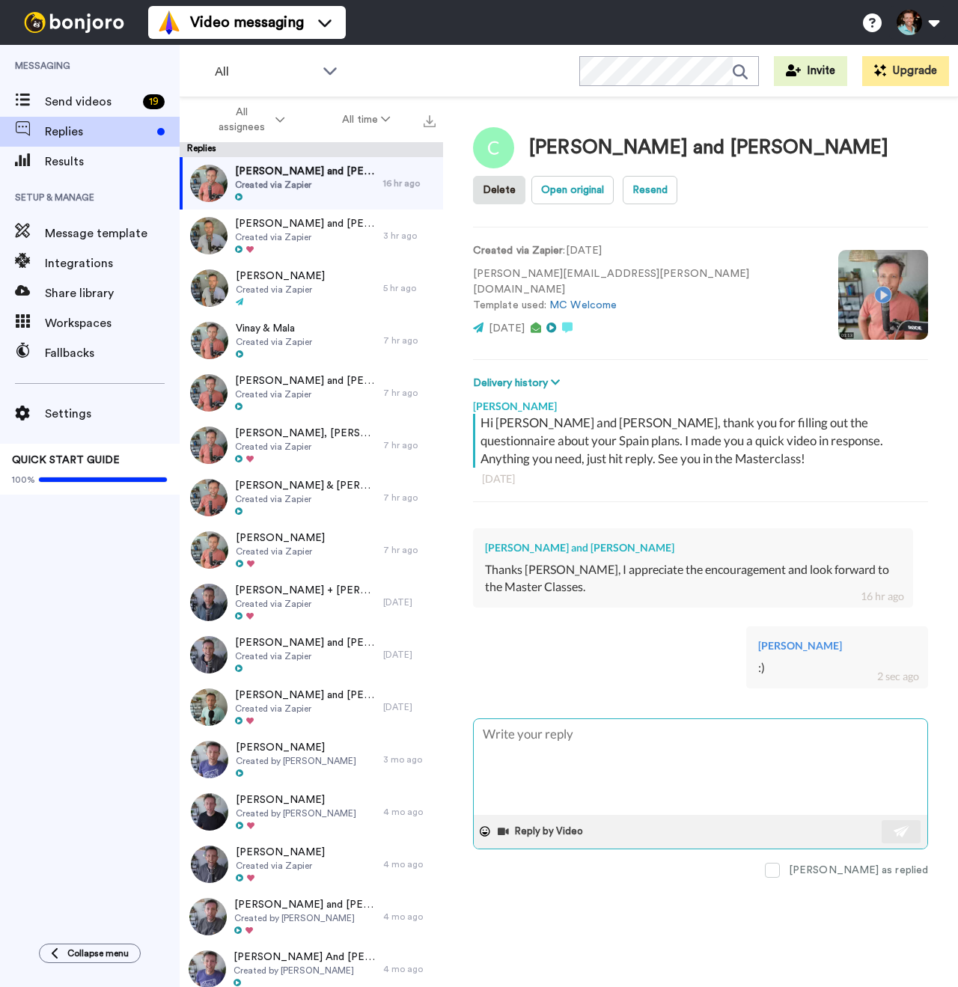
click at [625, 752] on textarea at bounding box center [701, 767] width 454 height 96
type textarea "x"
type textarea "L"
type textarea "x"
type textarea "Lo"
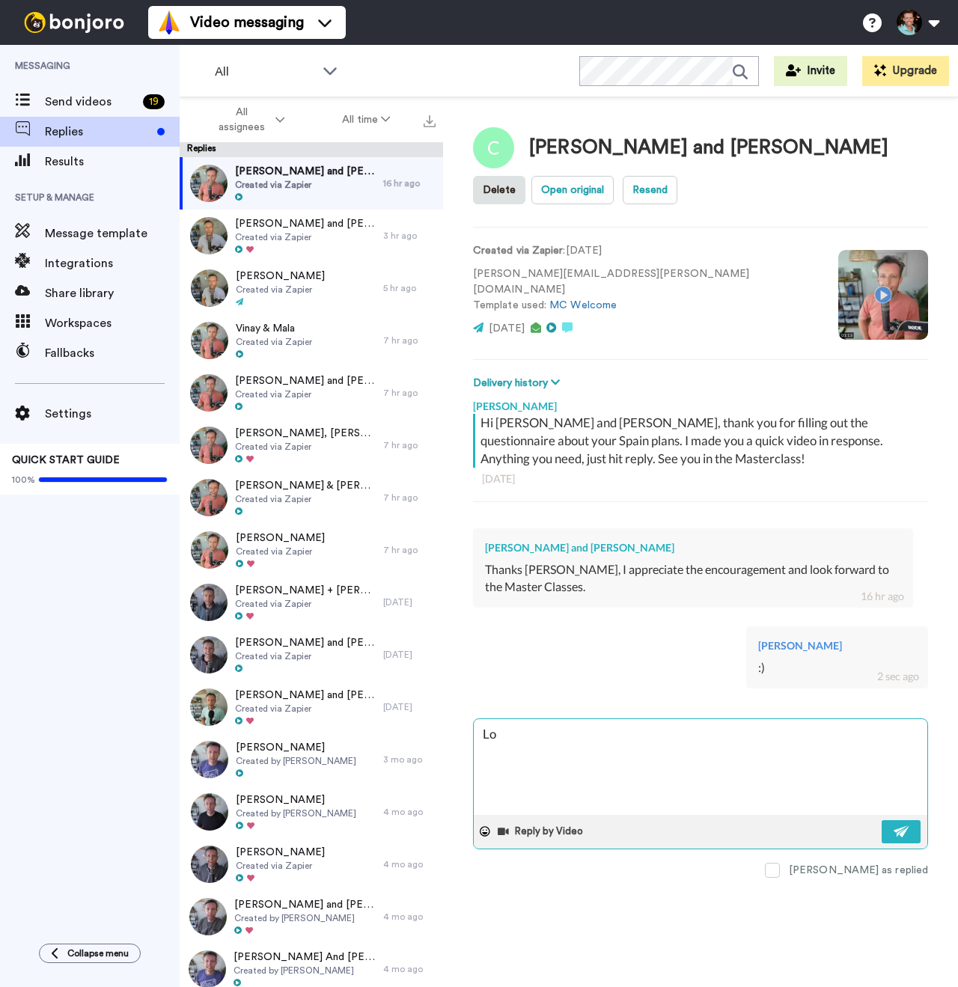
type textarea "x"
type textarea "Lov"
type textarea "x"
type textarea "Love"
type textarea "x"
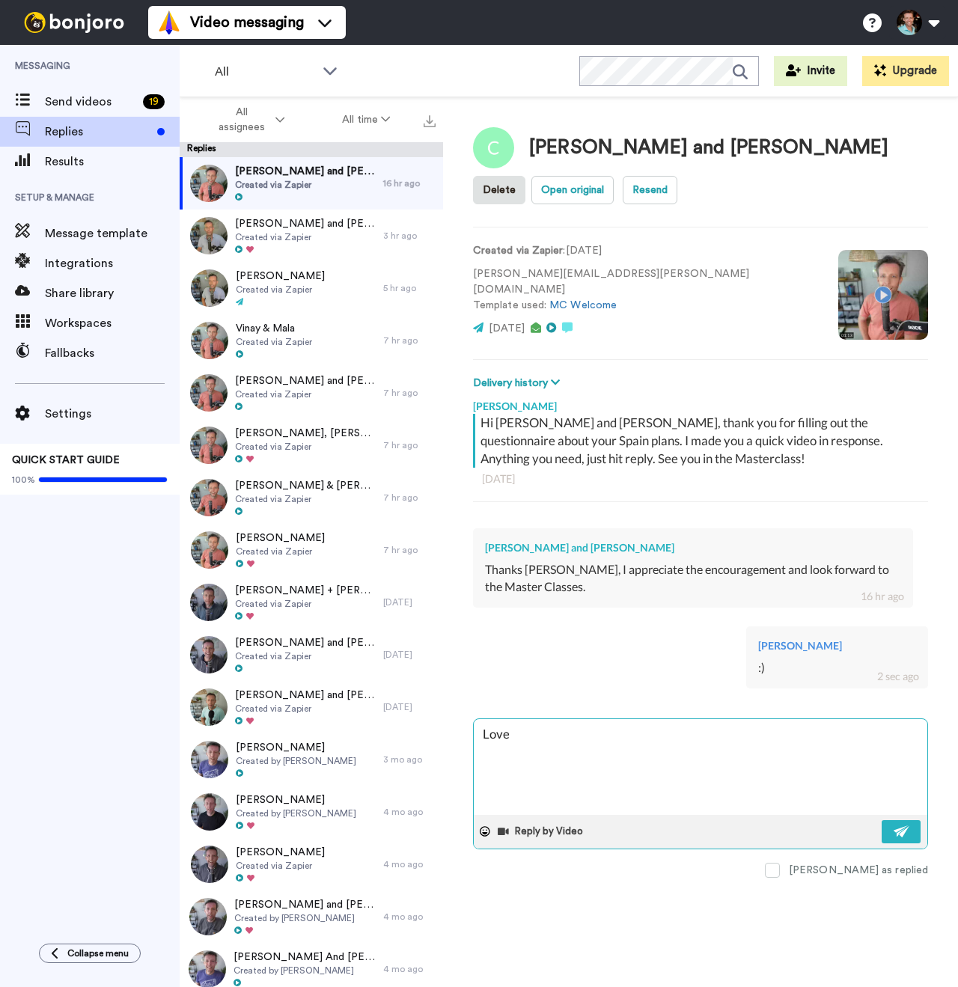
type textarea "Love"
type textarea "x"
type textarea "Love t"
type textarea "x"
type textarea "Love to"
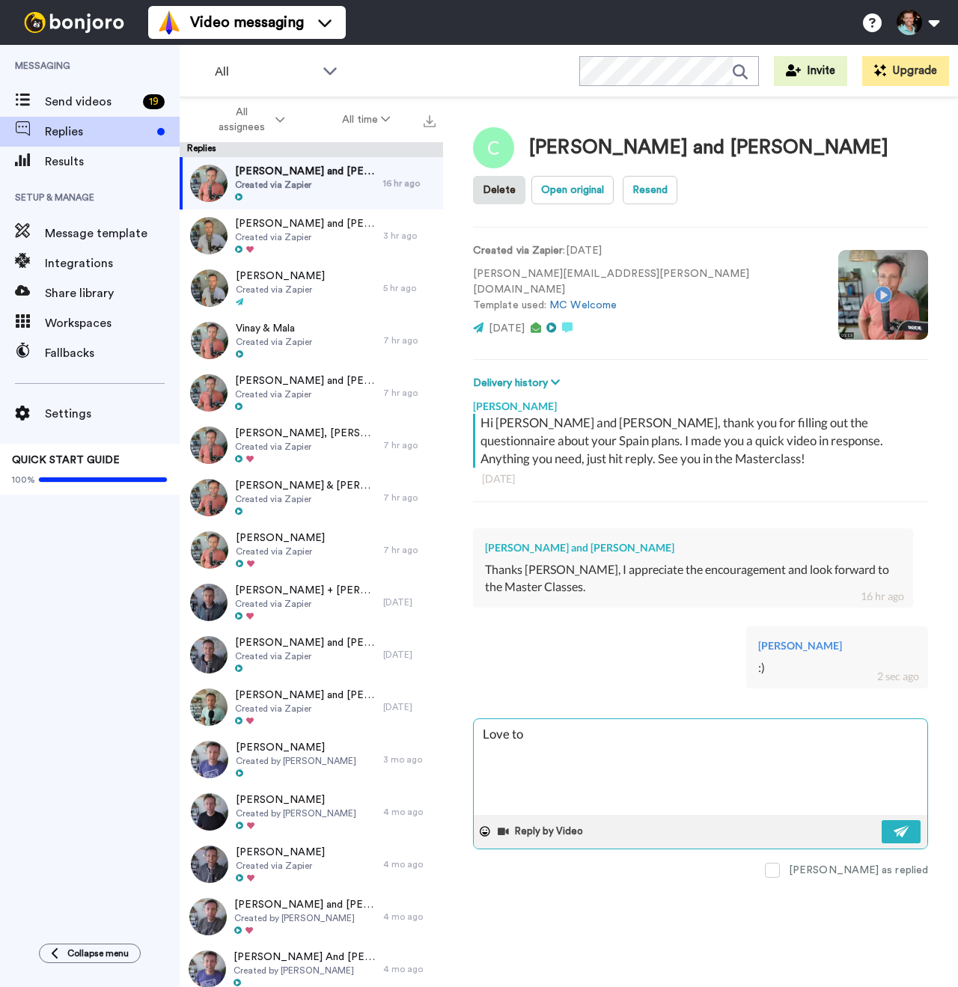
type textarea "x"
type textarea "Love to"
type textarea "x"
type textarea "Love to h"
type textarea "x"
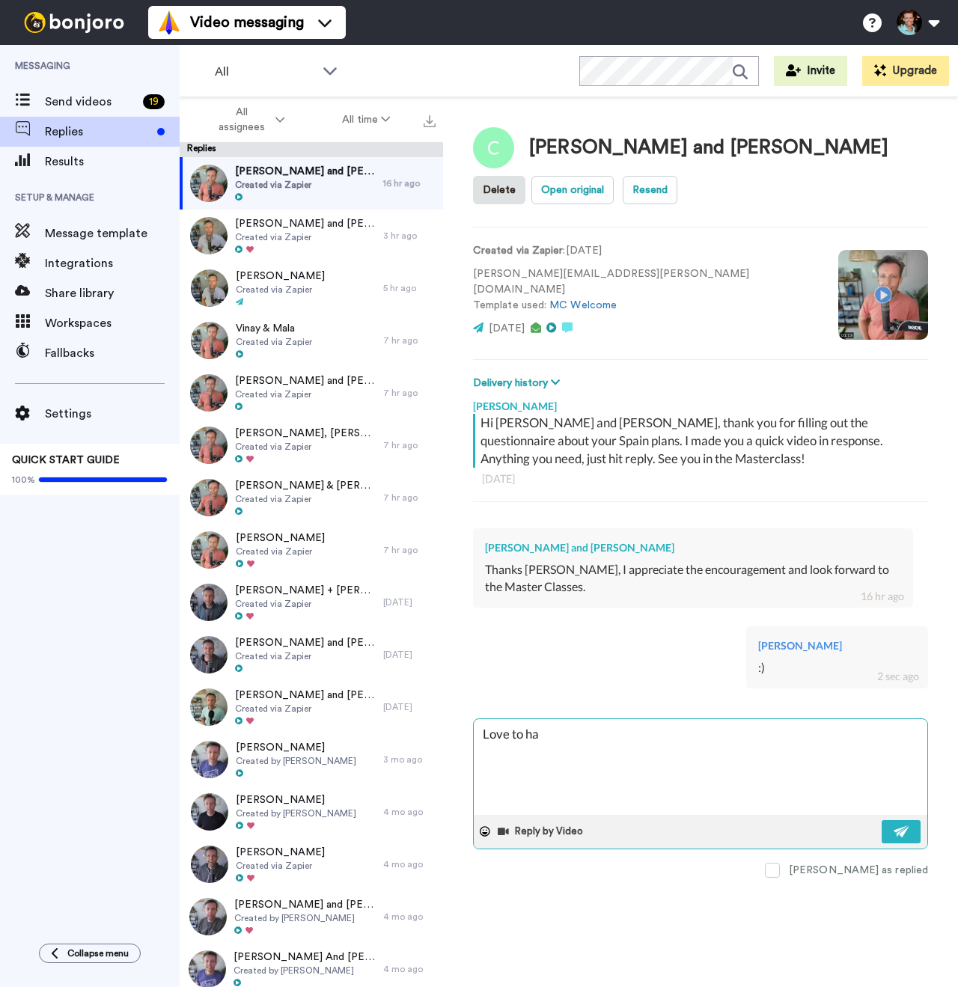
type textarea "Love to hav"
type textarea "x"
type textarea "Love to have"
type textarea "x"
type textarea "Love to have y"
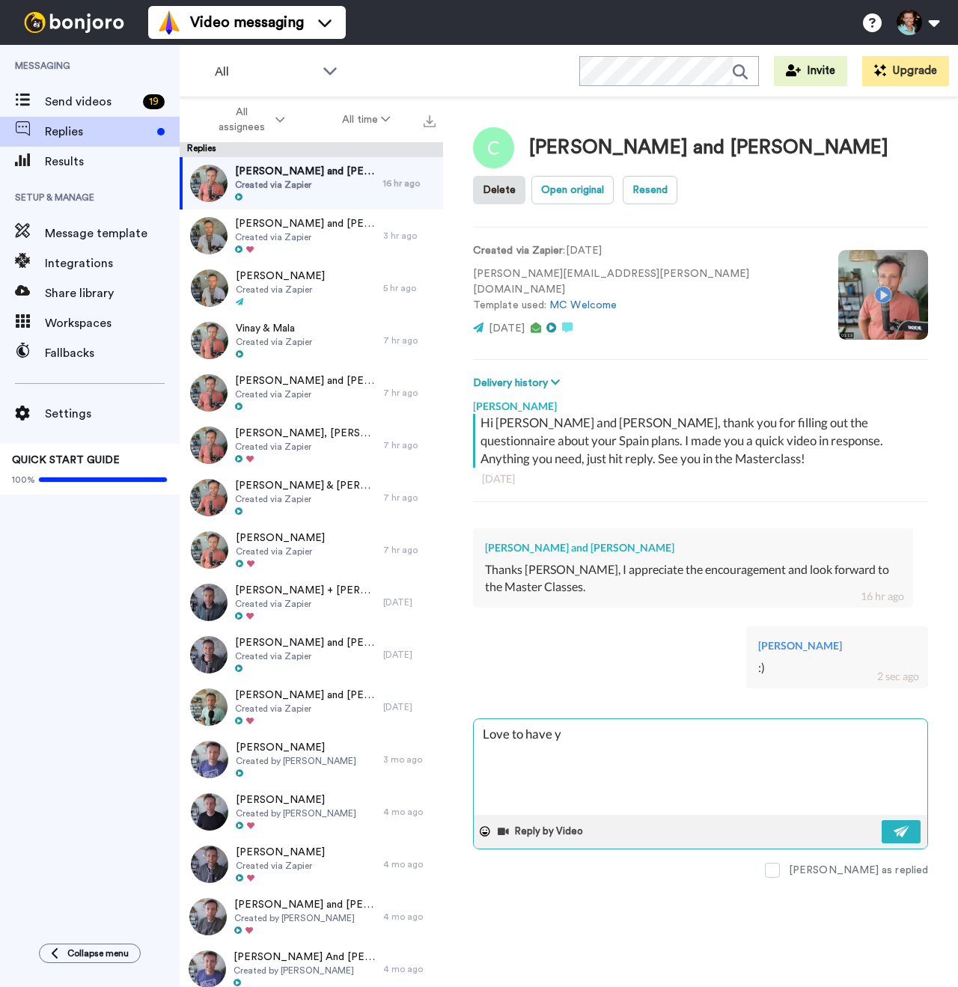
type textarea "x"
type textarea "Love to have you"
type textarea "x"
type textarea "Love to have you h"
type textarea "x"
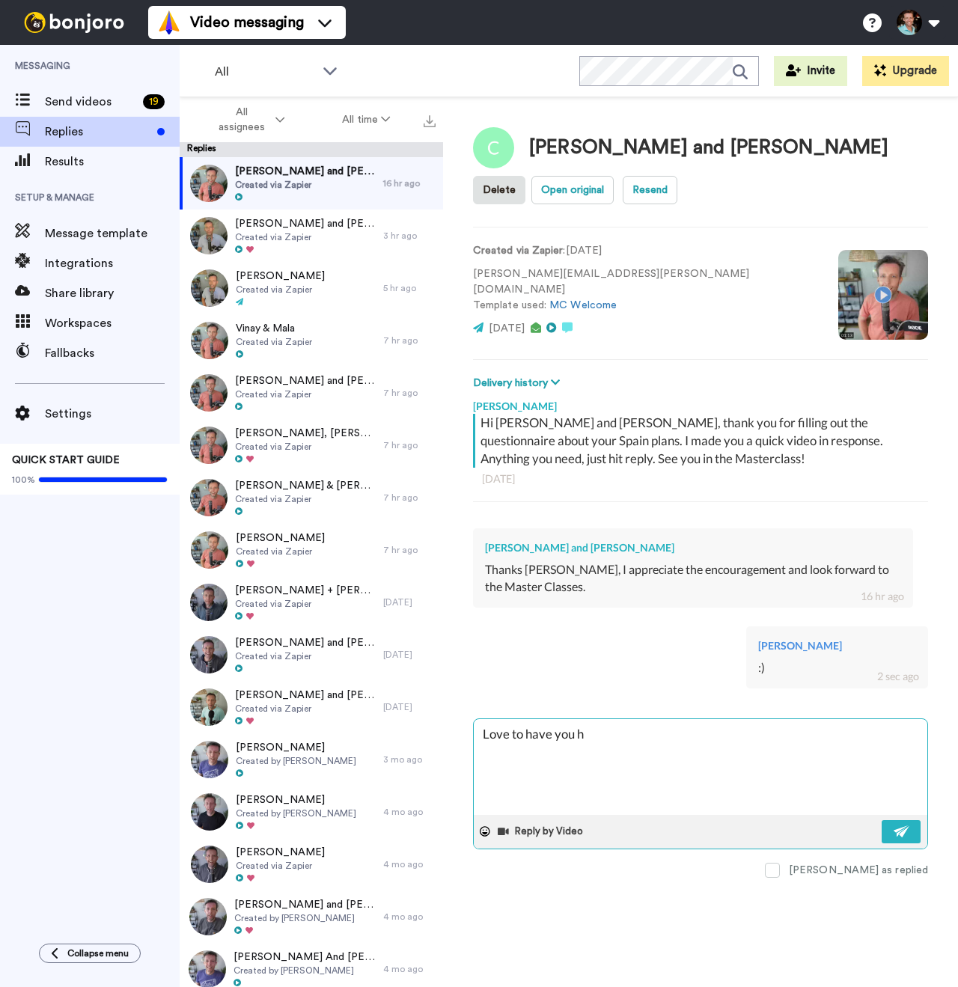
type textarea "Love to have you he"
type textarea "x"
type textarea "Love to have you her"
type textarea "x"
type textarea "Love to have you here"
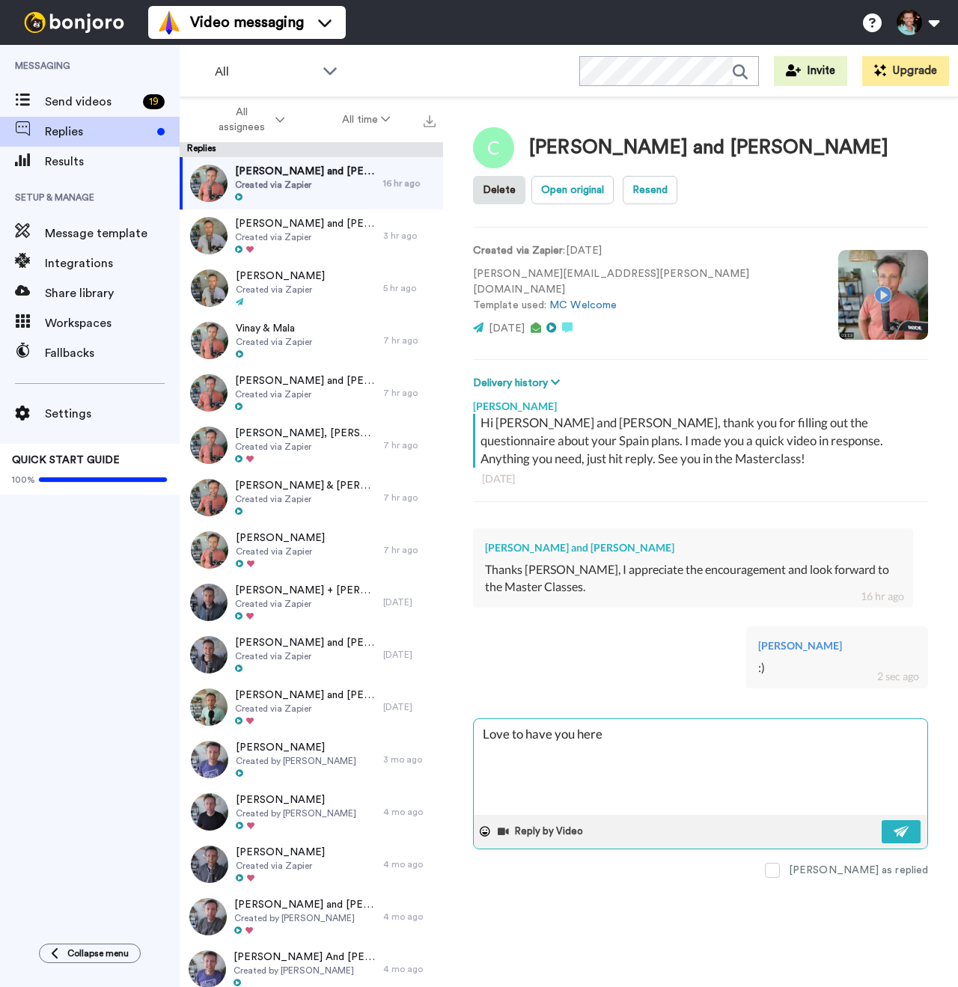
type textarea "x"
type textarea "Love to have you here!"
click at [489, 738] on textarea "Love to have you here!" at bounding box center [701, 767] width 454 height 96
click at [488, 737] on textarea "Love to have you here!" at bounding box center [701, 767] width 454 height 96
type textarea "x"
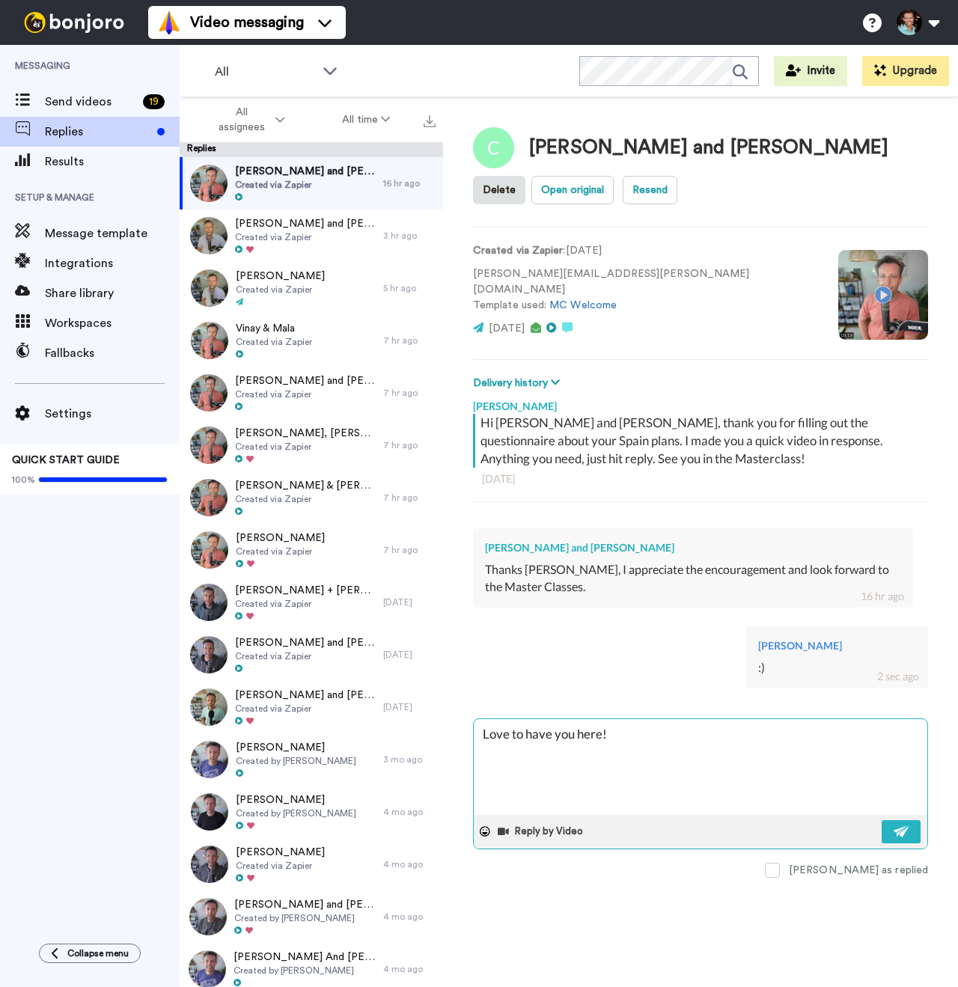
type textarea "L to have you here!"
type textarea "x"
type textarea "Lo to have you here!"
type textarea "x"
type textarea "Lov to have you here!"
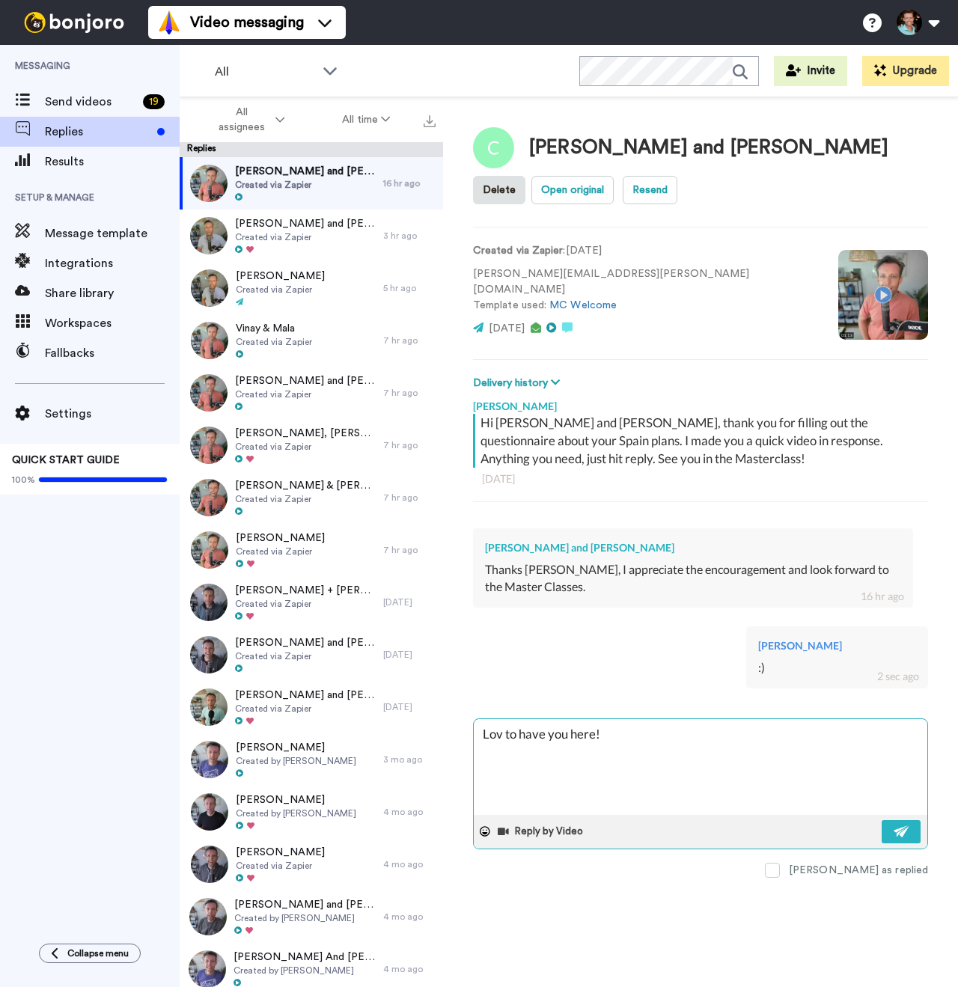
type textarea "x"
type textarea "Lovel to have you here!"
type textarea "x"
type textarea "Lovely to have you here!"
type textarea "x"
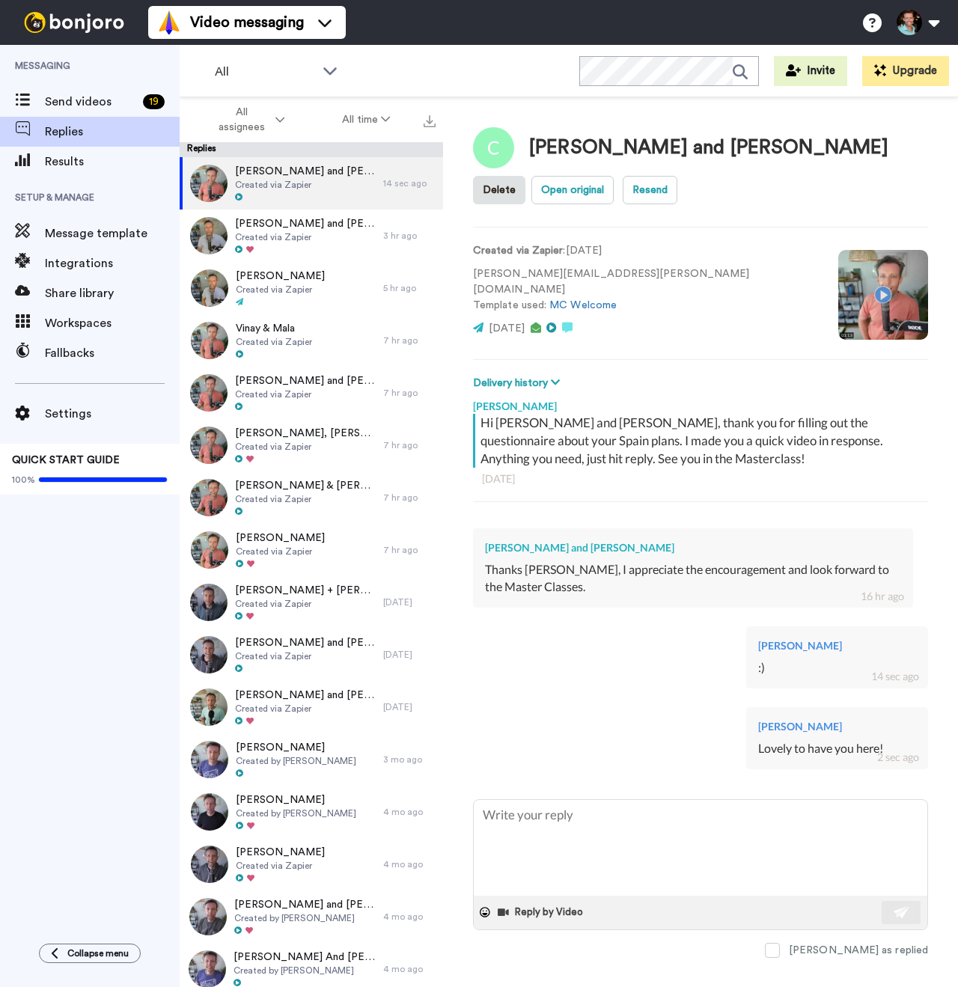
type textarea "x"
